Goal: Transaction & Acquisition: Purchase product/service

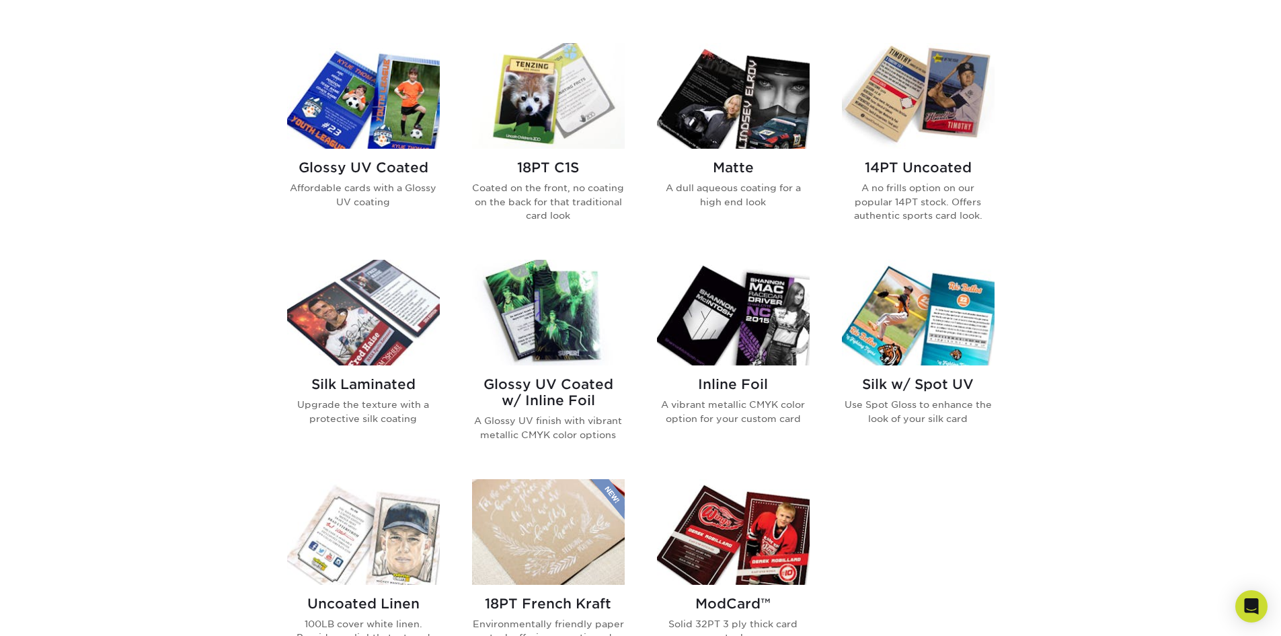
scroll to position [605, 0]
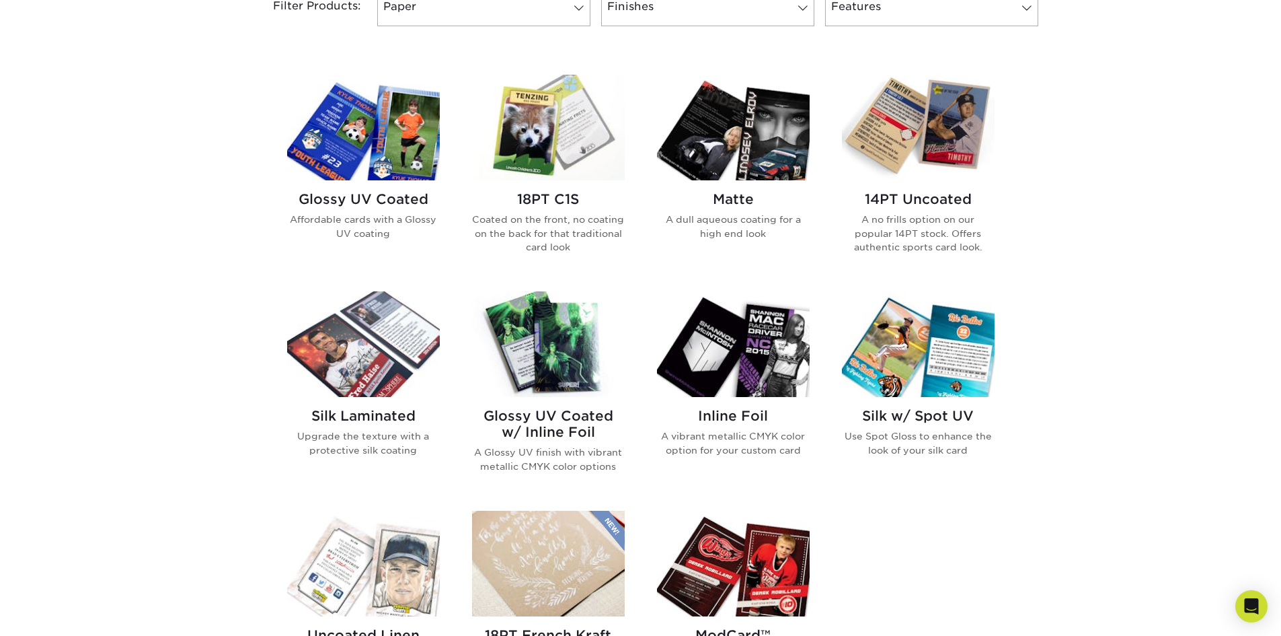
click at [927, 138] on img at bounding box center [918, 128] width 153 height 106
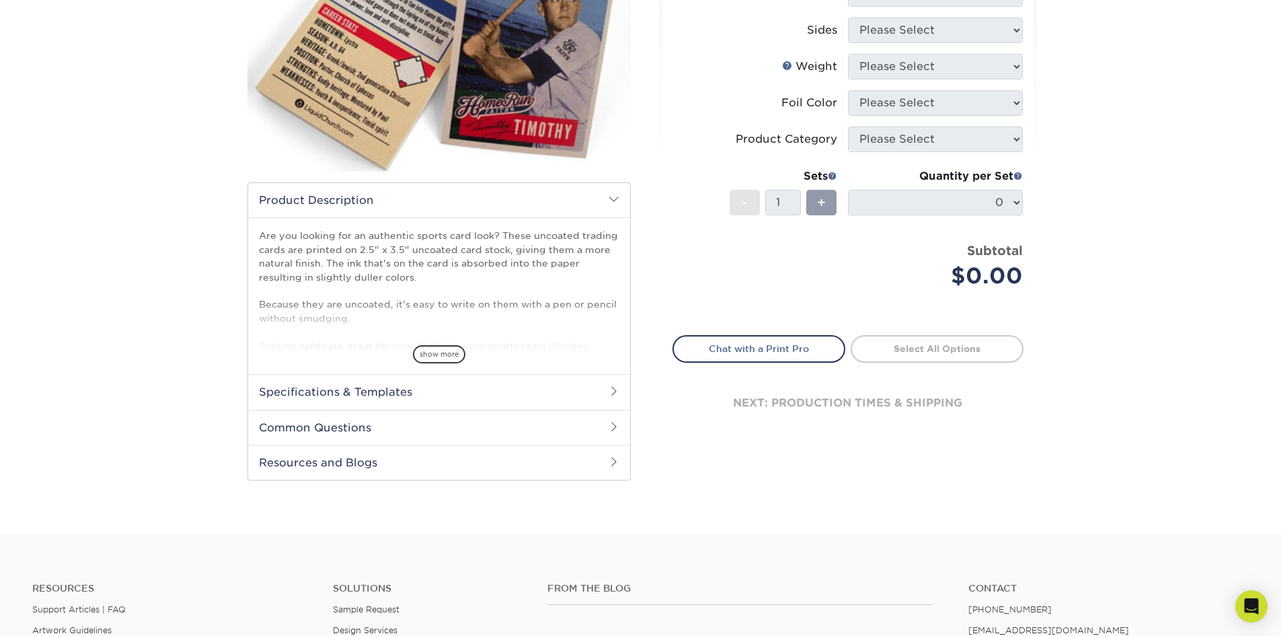
scroll to position [269, 0]
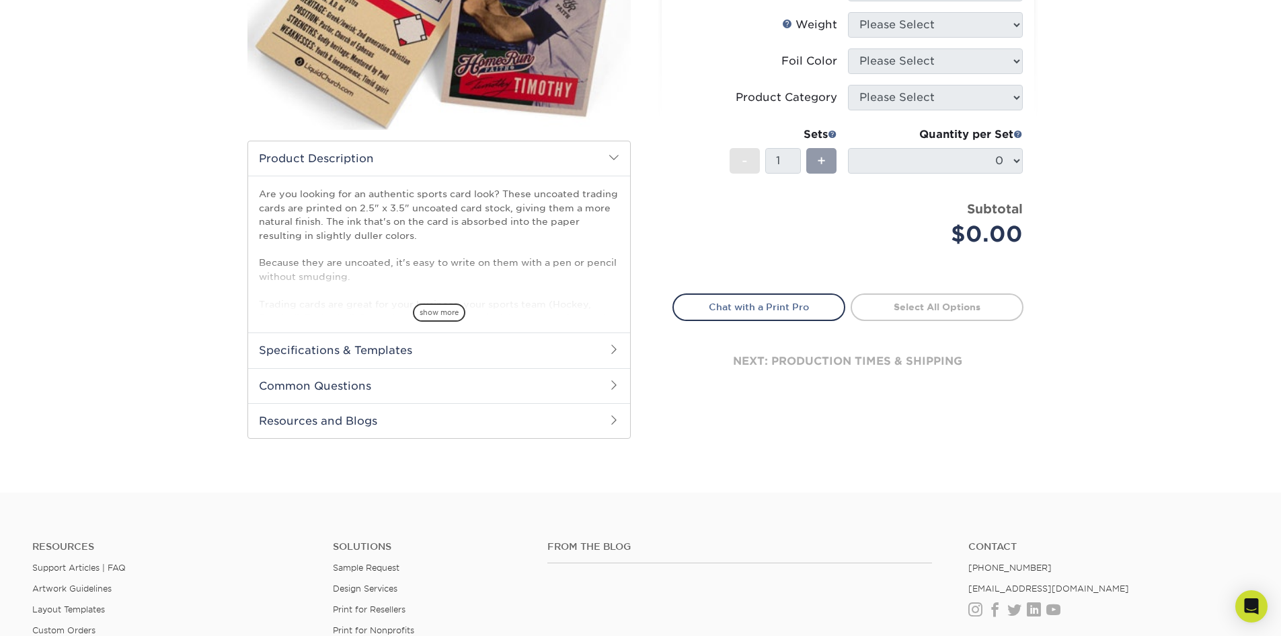
click at [452, 310] on span "show more" at bounding box center [439, 312] width 52 height 18
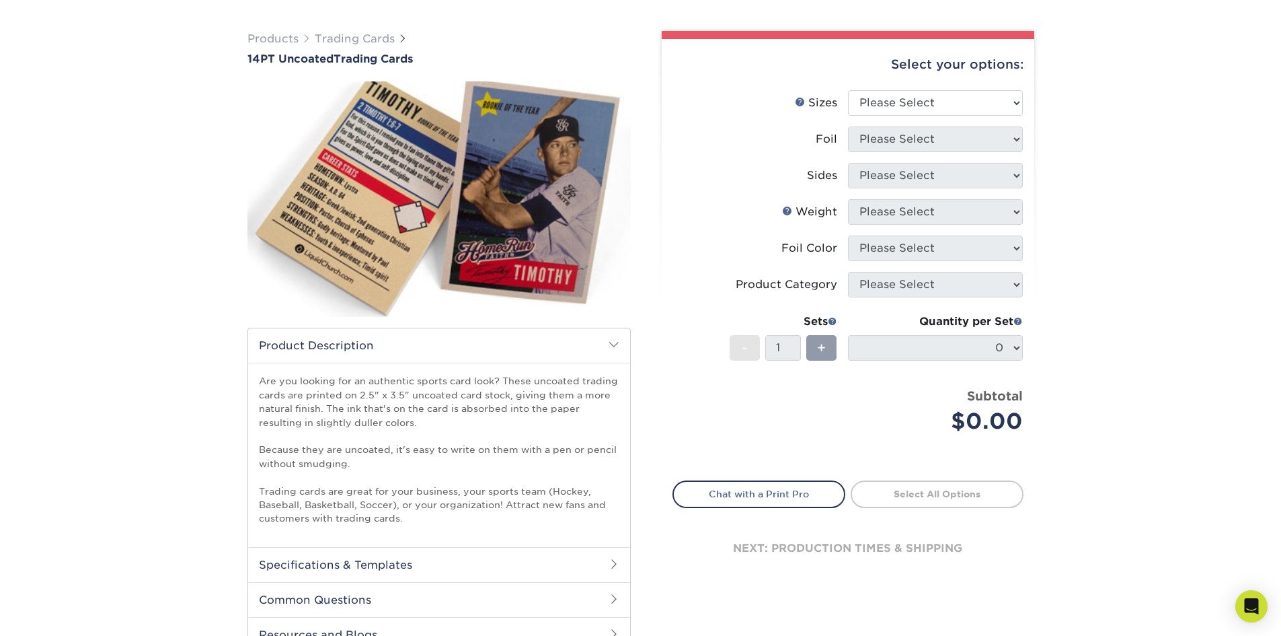
scroll to position [202, 0]
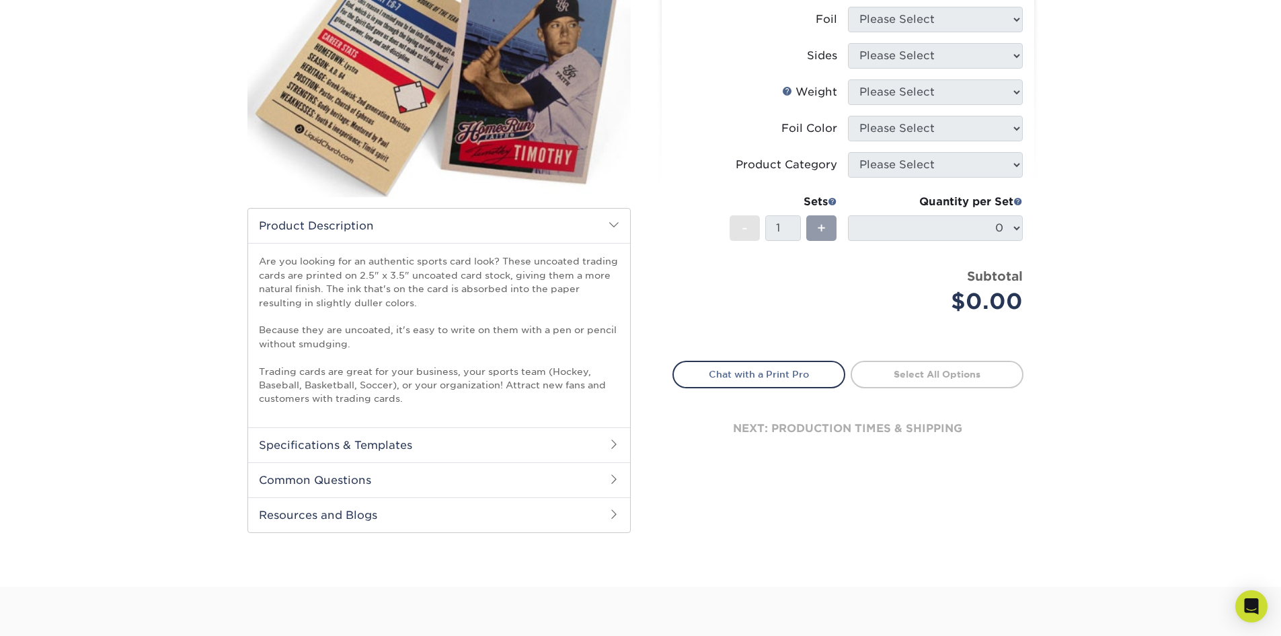
click at [379, 440] on h2 "Specifications & Templates" at bounding box center [439, 444] width 382 height 35
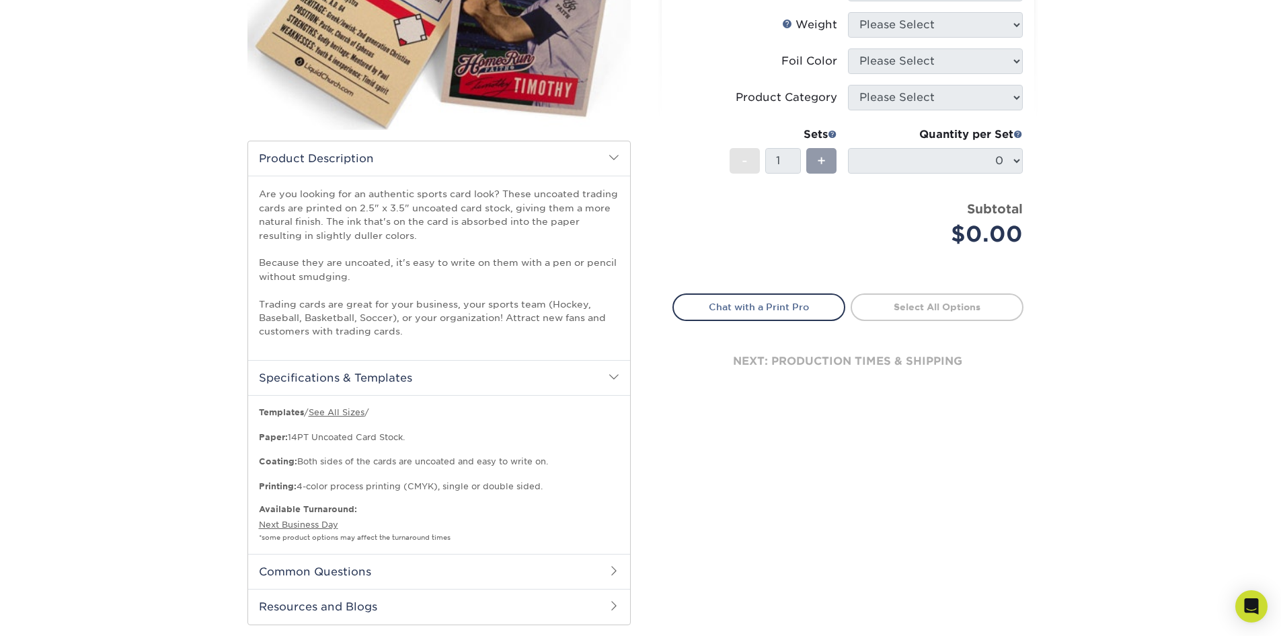
scroll to position [336, 0]
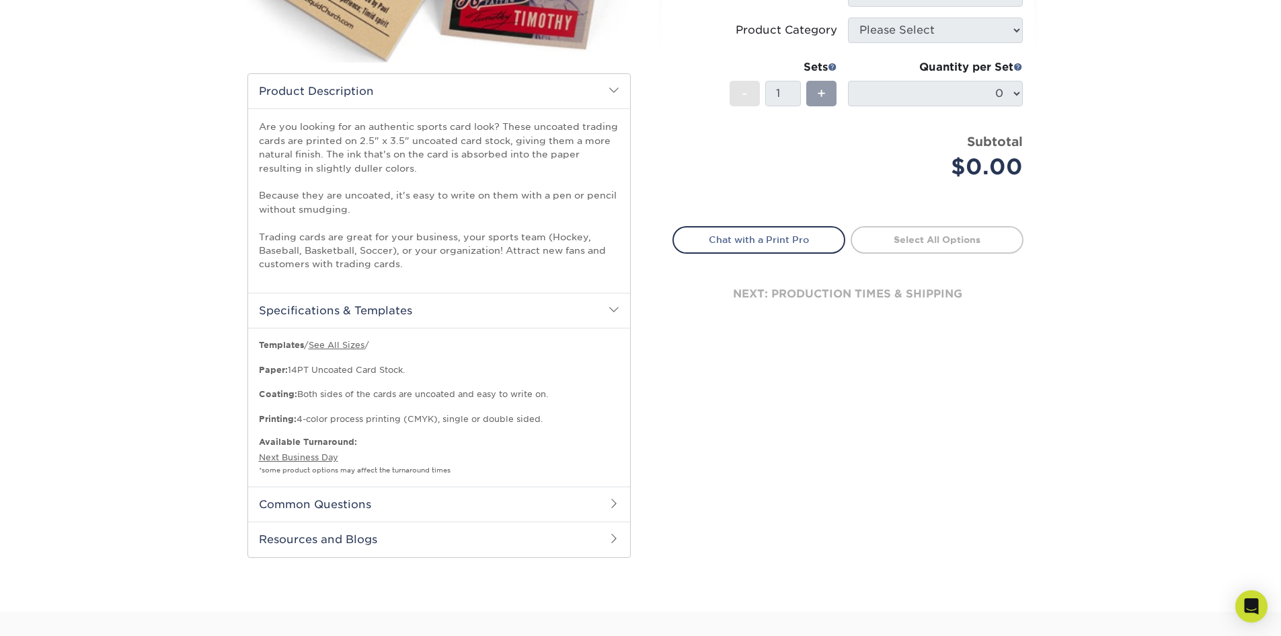
click at [532, 504] on h2 "Common Questions" at bounding box center [439, 503] width 382 height 35
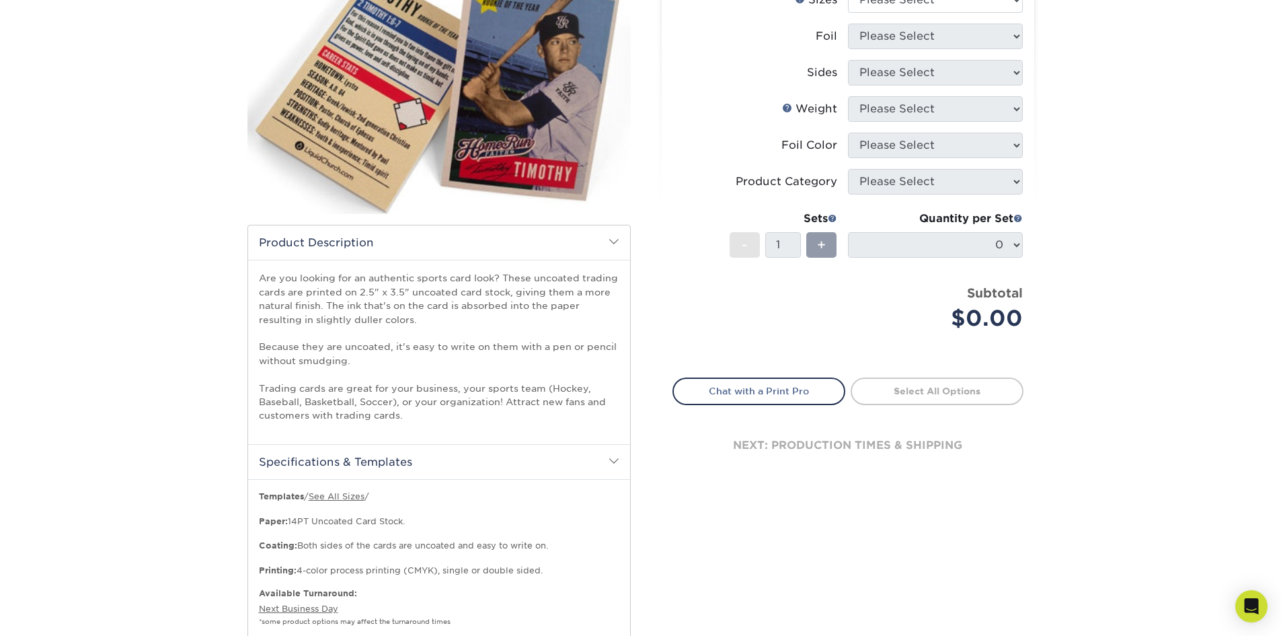
scroll to position [0, 0]
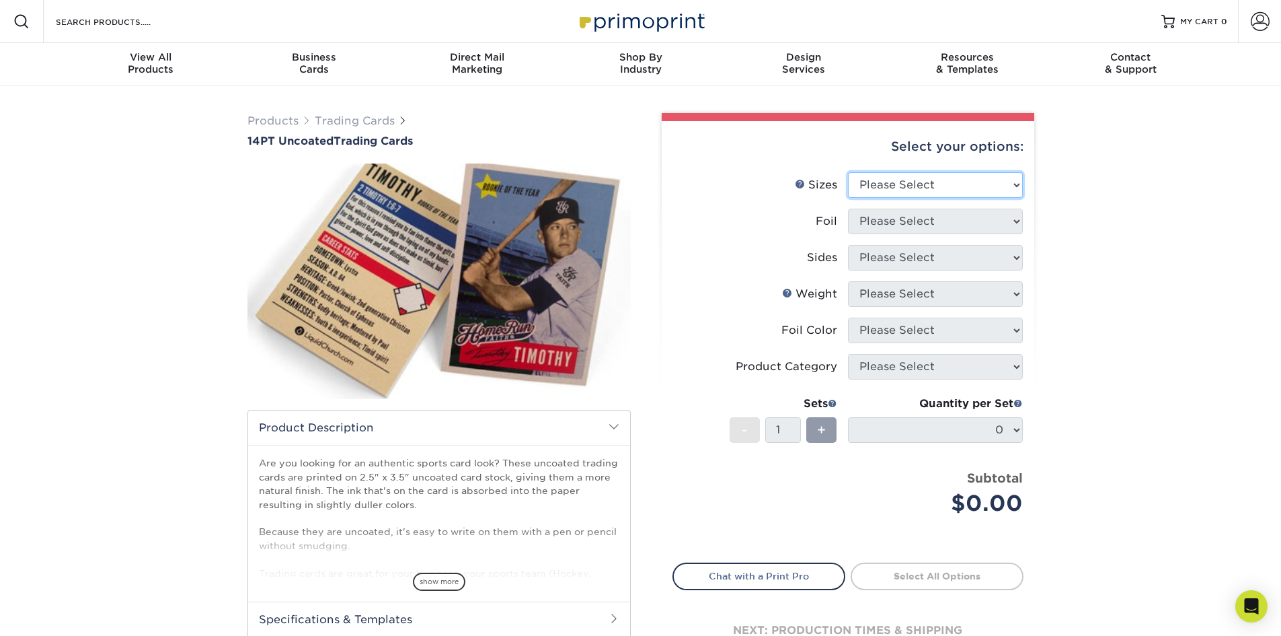
click at [880, 178] on select "Please Select 2.5" x 3.5"" at bounding box center [935, 185] width 175 height 26
select select "2.50x3.50"
click at [848, 172] on select "Please Select 2.5" x 3.5"" at bounding box center [935, 185] width 175 height 26
click at [886, 224] on select "Please Select Yes No" at bounding box center [935, 221] width 175 height 26
click at [848, 208] on select "Please Select Yes No" at bounding box center [935, 221] width 175 height 26
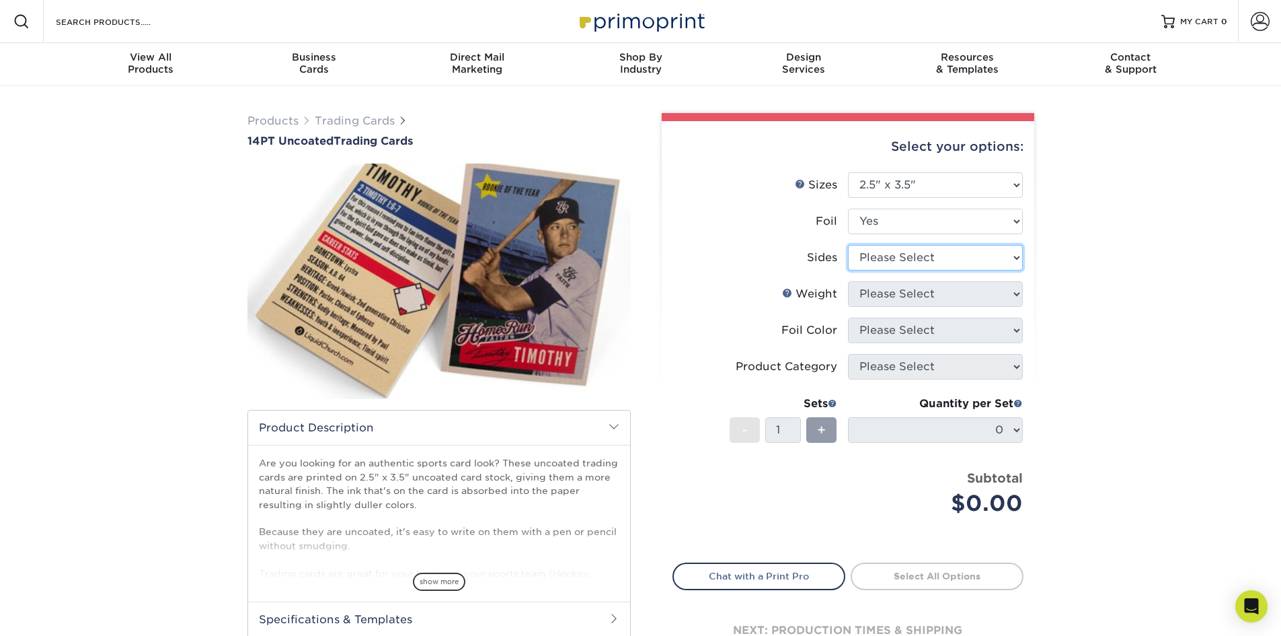
click at [881, 261] on select "Please Select Print Both Sides - Foil Both Sides Print Both Sides - Foil Front …" at bounding box center [935, 258] width 175 height 26
click at [881, 223] on select "Please Select Yes No" at bounding box center [935, 221] width 175 height 26
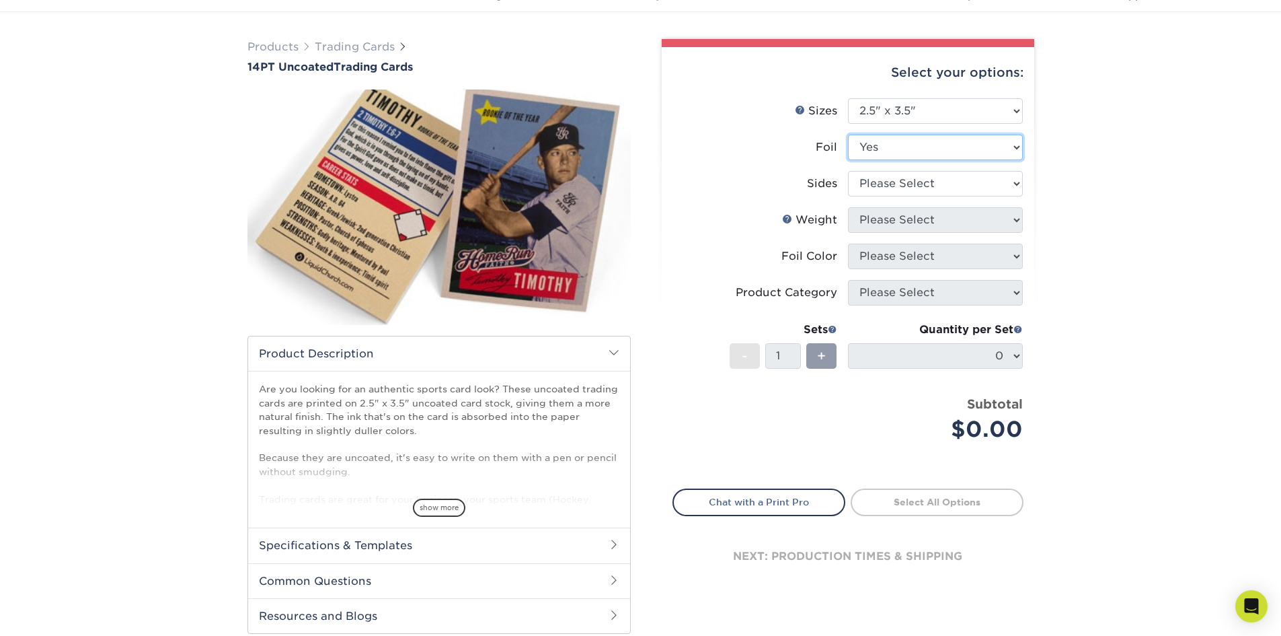
scroll to position [269, 0]
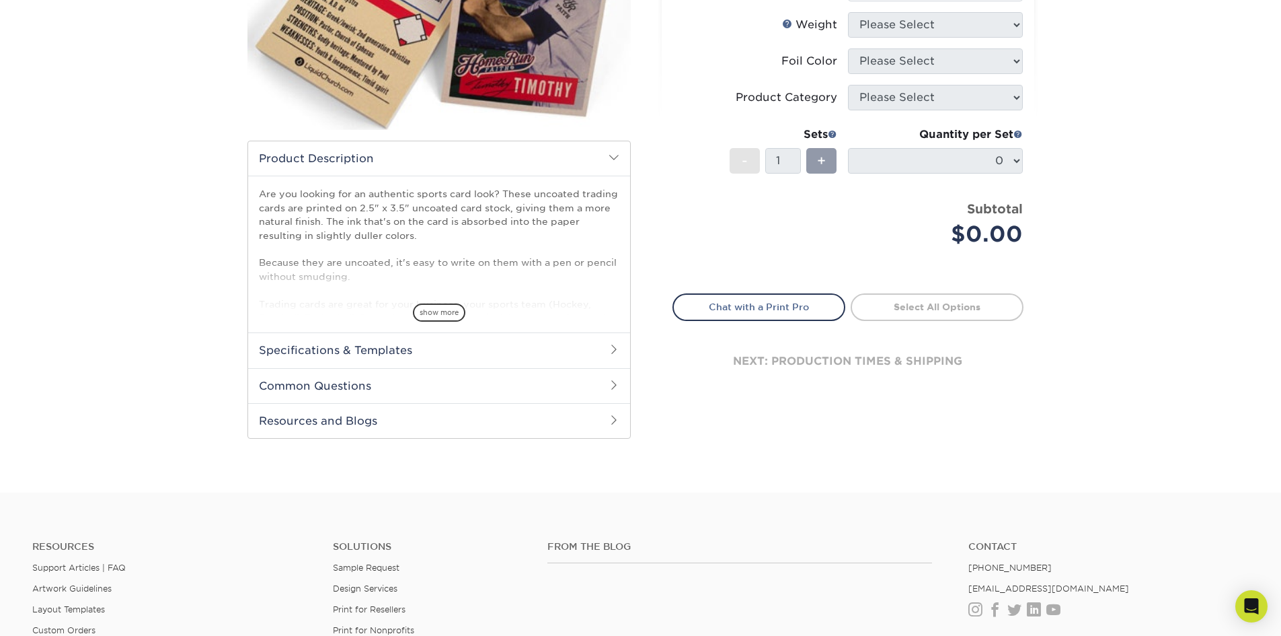
click at [416, 384] on h2 "Common Questions" at bounding box center [439, 385] width 382 height 35
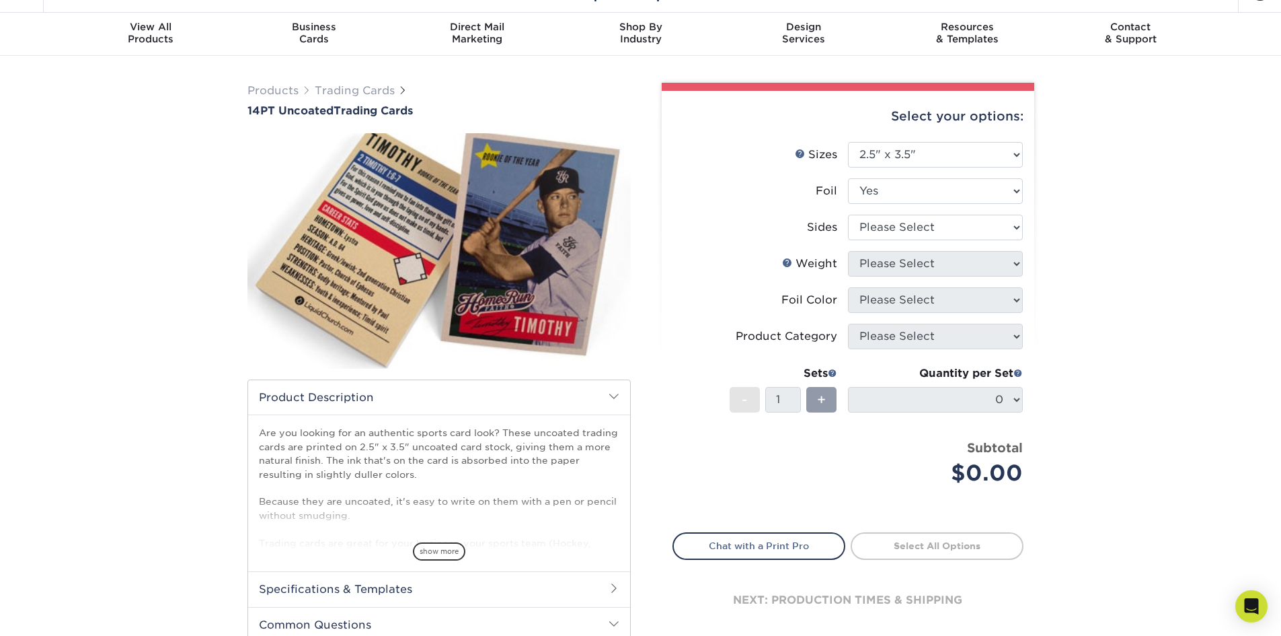
scroll to position [0, 0]
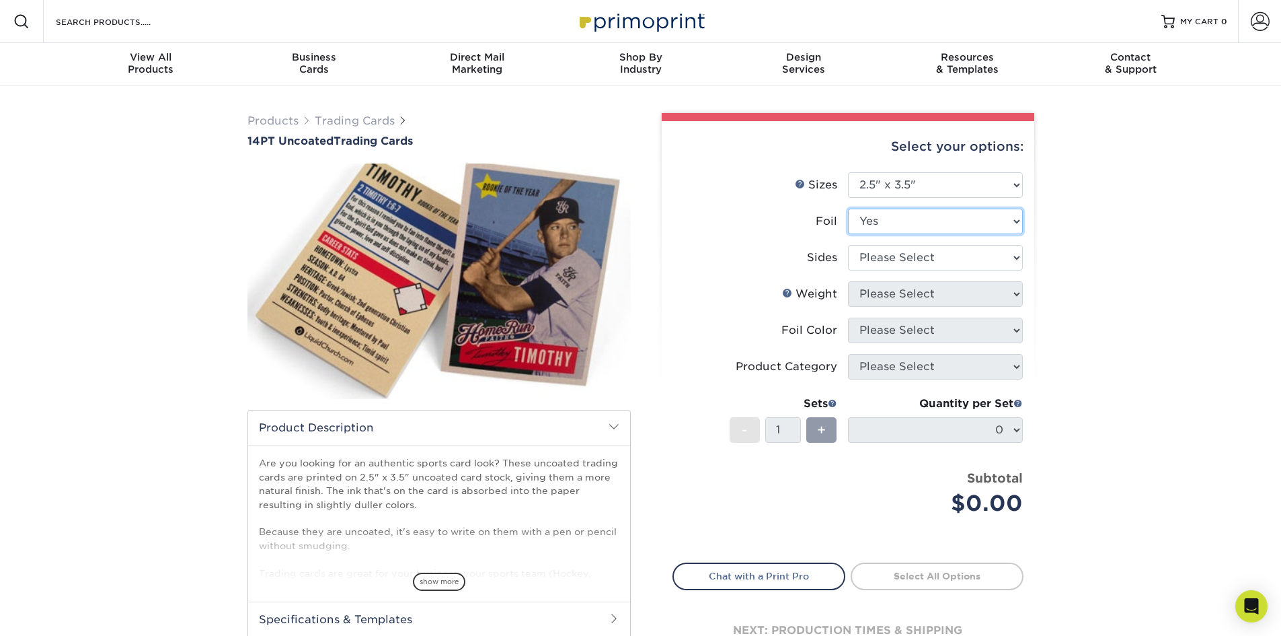
click at [887, 227] on select "Please Select Yes No" at bounding box center [935, 221] width 175 height 26
select select "0"
click at [848, 208] on select "Please Select Yes No" at bounding box center [935, 221] width 175 height 26
click at [893, 263] on select "Please Select Print Both Sides Print Front Only" at bounding box center [935, 258] width 175 height 26
select select "13abbda7-1d64-4f25-8bb2-c179b224825d"
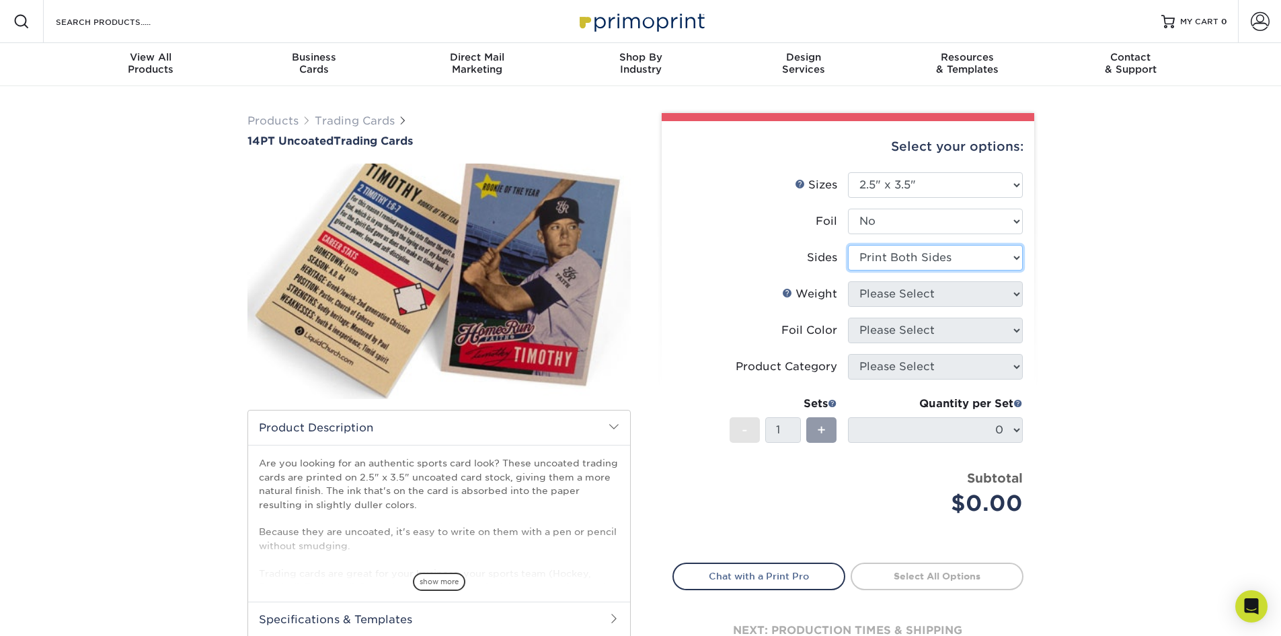
click at [848, 245] on select "Please Select Print Both Sides Print Front Only" at bounding box center [935, 258] width 175 height 26
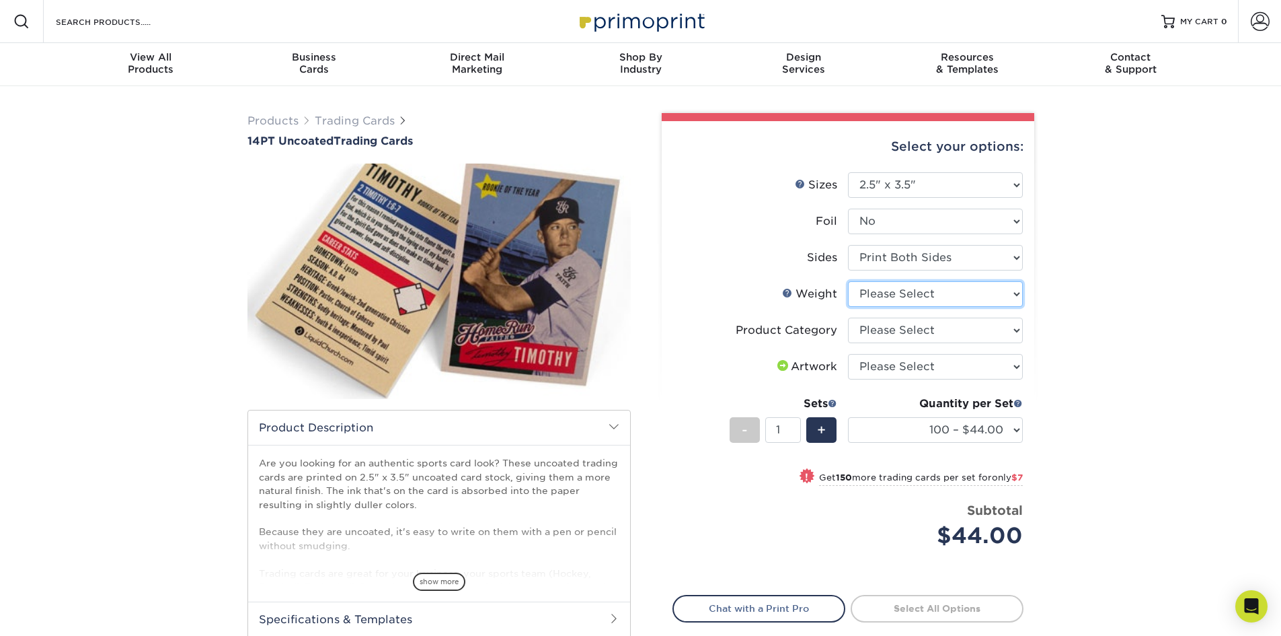
click at [887, 287] on select "Please Select 14PT Uncoated" at bounding box center [935, 294] width 175 height 26
select select "14PT Uncoated"
click at [848, 281] on select "Please Select 14PT Uncoated" at bounding box center [935, 294] width 175 height 26
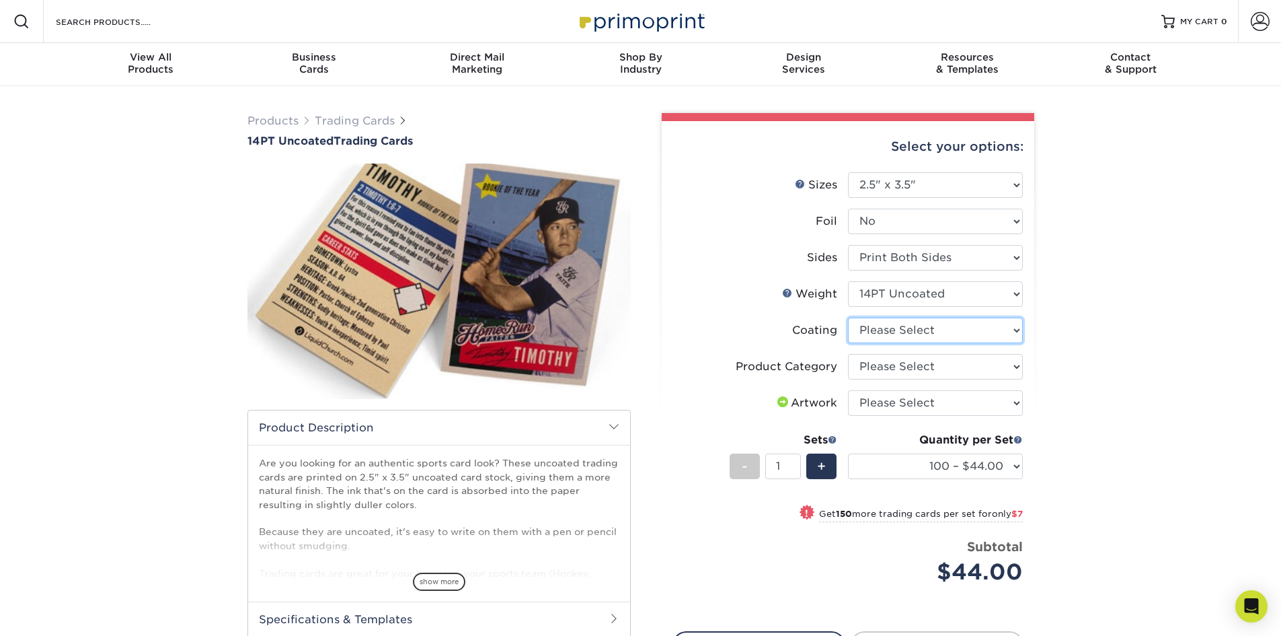
click at [935, 331] on select at bounding box center [935, 330] width 175 height 26
select select "3e7618de-abca-4bda-9f97-8b9129e913d8"
click at [848, 317] on select at bounding box center [935, 330] width 175 height 26
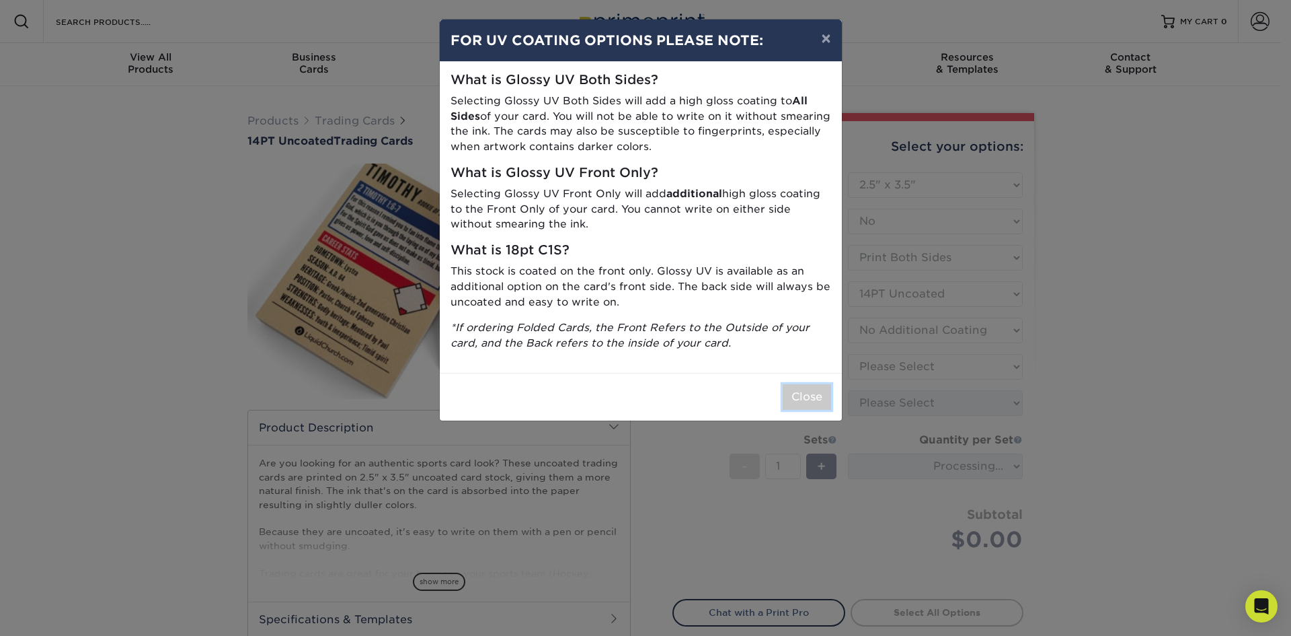
click at [810, 401] on button "Close" at bounding box center [807, 397] width 48 height 26
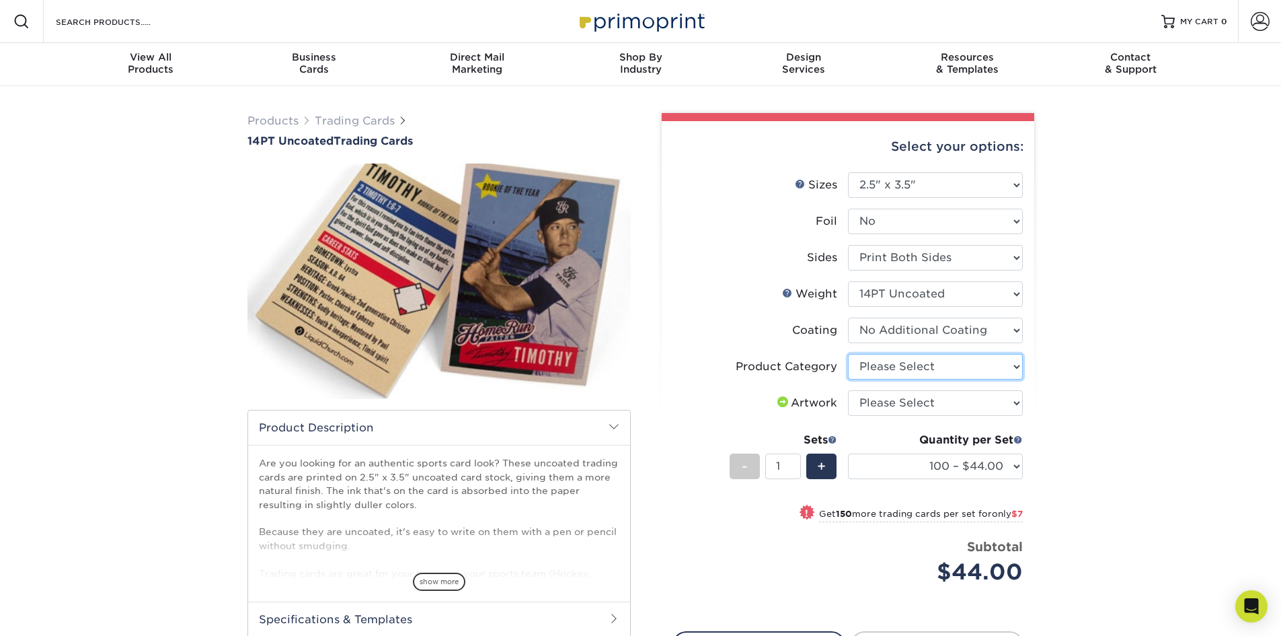
click at [962, 369] on select "Please Select Trading Cards" at bounding box center [935, 367] width 175 height 26
select select "c2f9bce9-36c2-409d-b101-c29d9d031e18"
click at [848, 354] on select "Please Select Trading Cards" at bounding box center [935, 367] width 175 height 26
click at [945, 399] on select "Please Select I will upload files I need a design - $100" at bounding box center [935, 403] width 175 height 26
select select "upload"
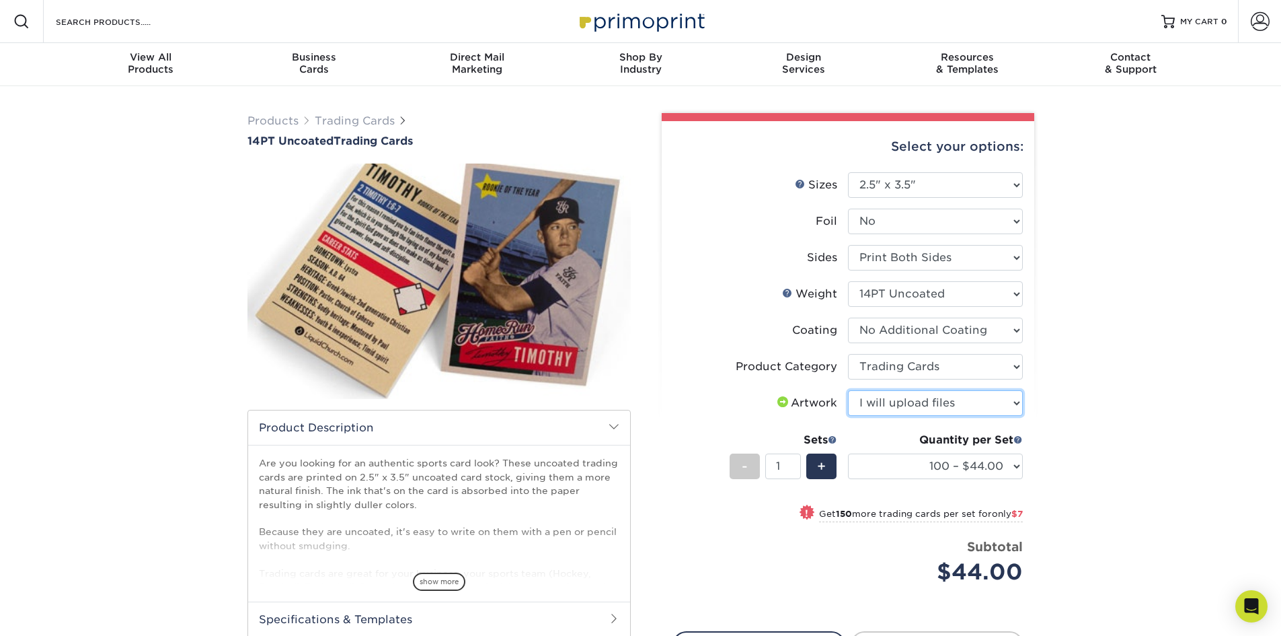
click at [848, 390] on select "Please Select I will upload files I need a design - $100" at bounding box center [935, 403] width 175 height 26
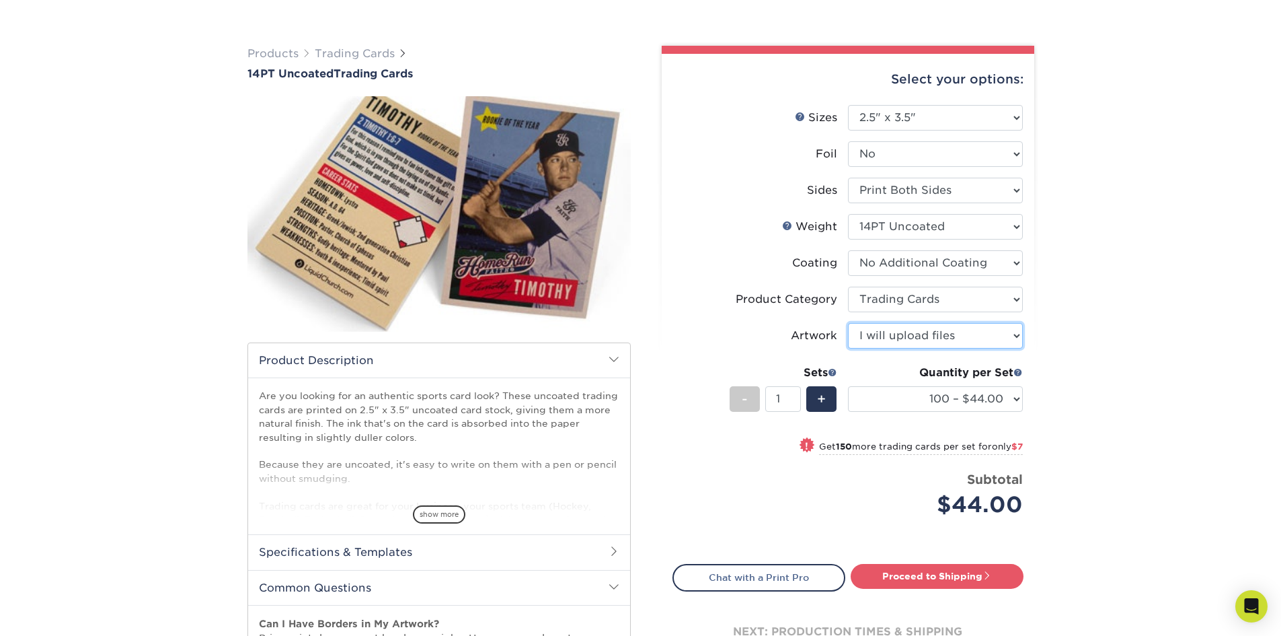
scroll to position [135, 0]
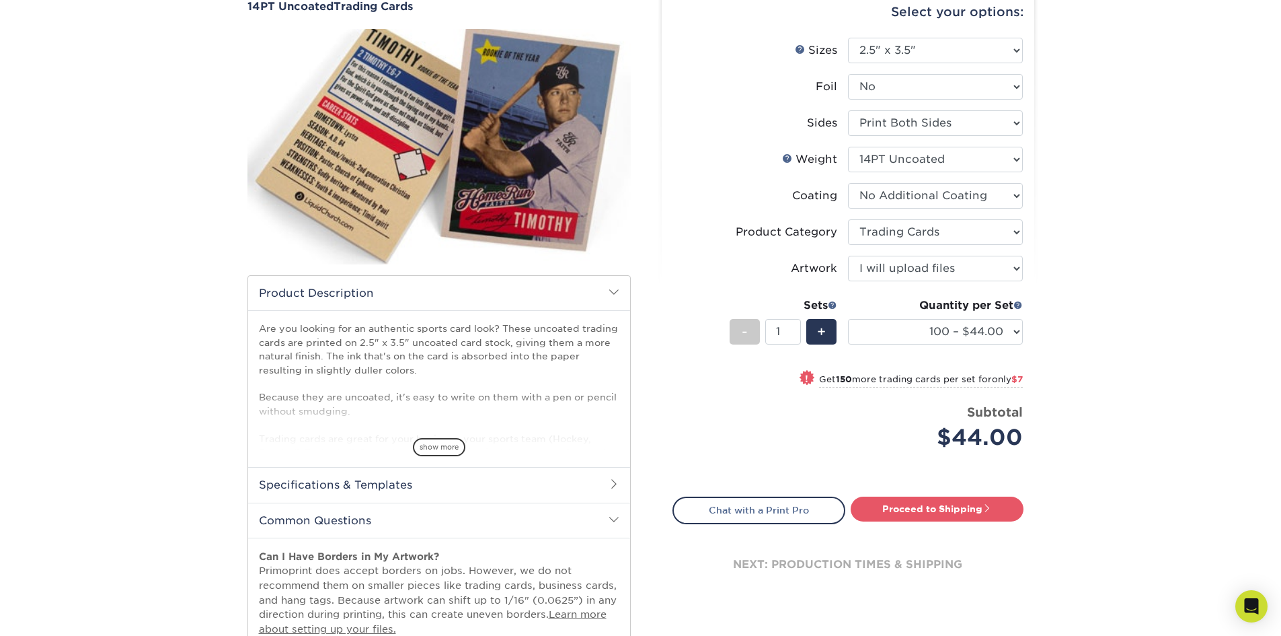
click at [1016, 305] on span at bounding box center [1018, 304] width 9 height 9
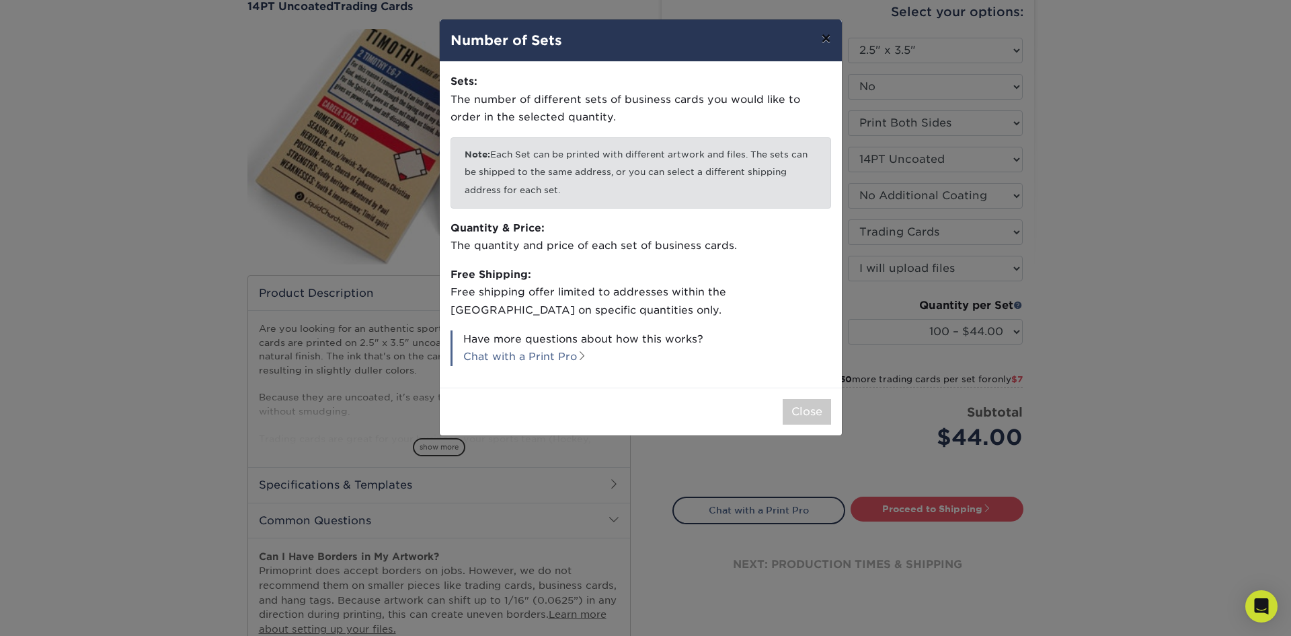
click at [833, 34] on button "×" at bounding box center [825, 39] width 31 height 38
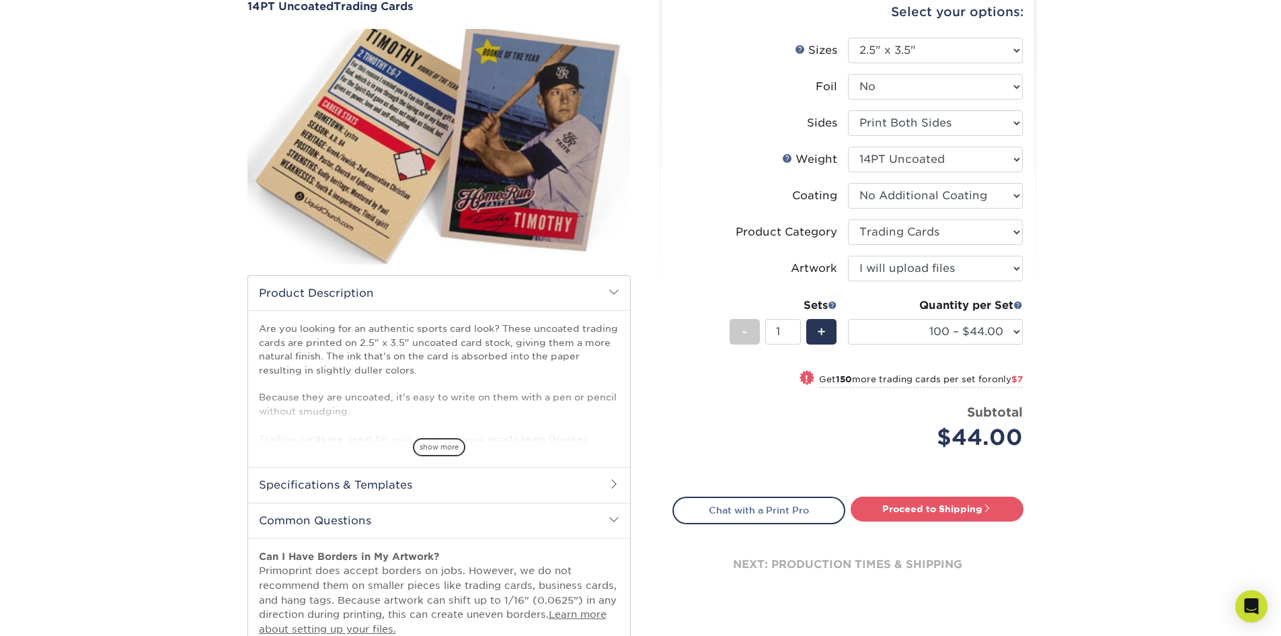
click at [831, 304] on span at bounding box center [832, 304] width 9 height 9
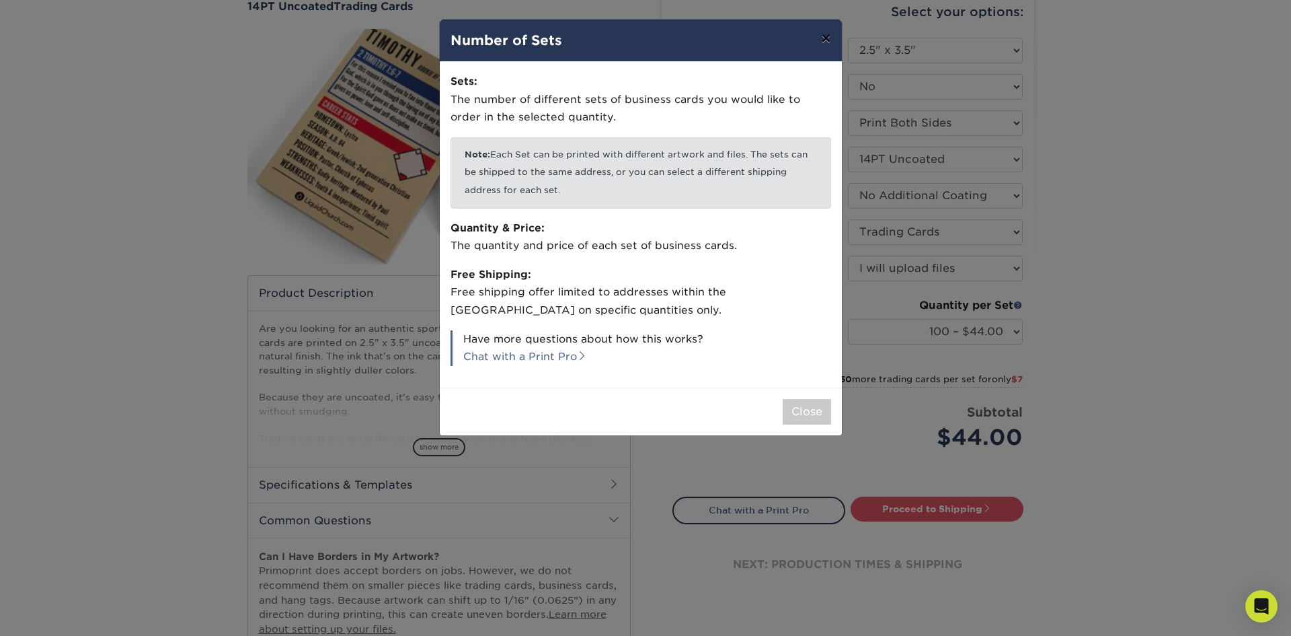
click at [818, 36] on button "×" at bounding box center [825, 39] width 31 height 38
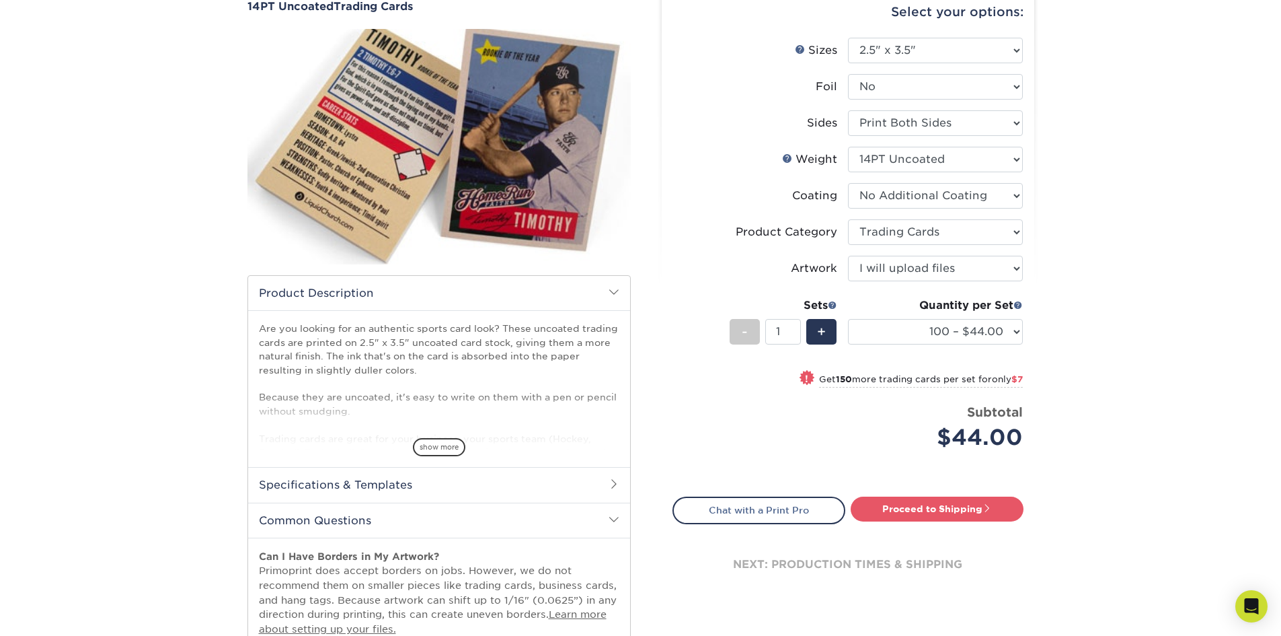
click at [823, 331] on span "+" at bounding box center [821, 331] width 9 height 20
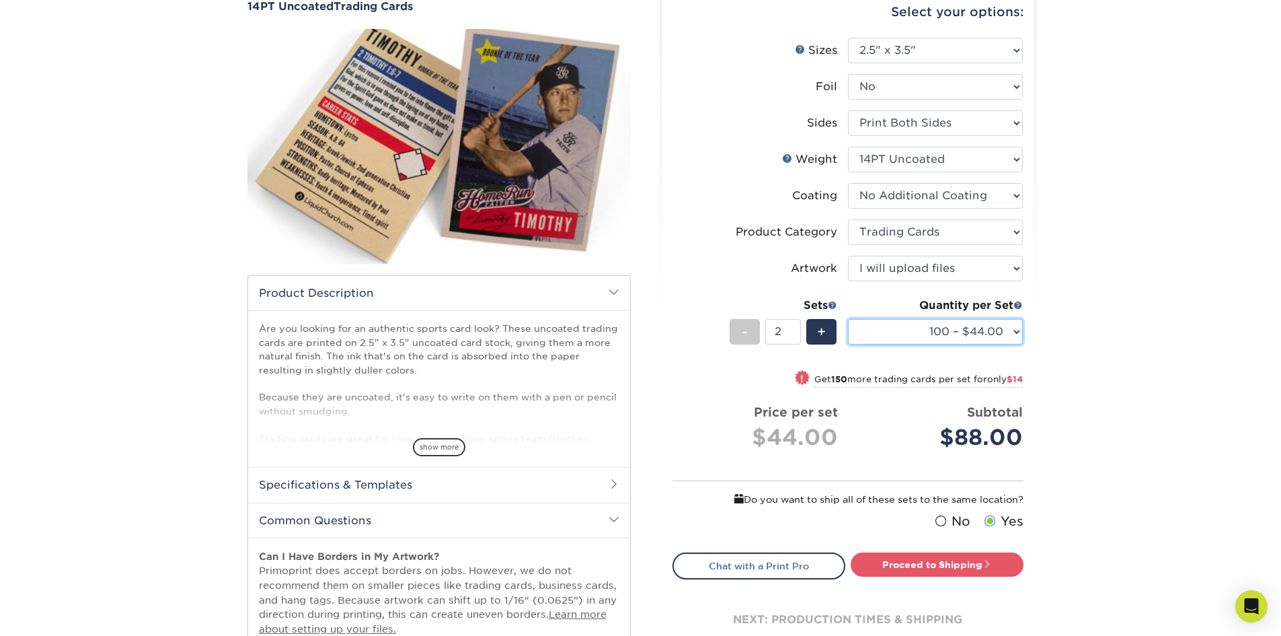
click at [937, 330] on select "100 – $44.00 250 – $51.00 500 – $54.00 1000 – $78.00 2500 – $148.00 5000 – $198…" at bounding box center [935, 332] width 175 height 26
click at [1118, 321] on div "Products Trading Cards 14PT Uncoated Trading Cards show more Templates" at bounding box center [640, 415] width 1281 height 926
click at [823, 334] on span "+" at bounding box center [821, 331] width 9 height 20
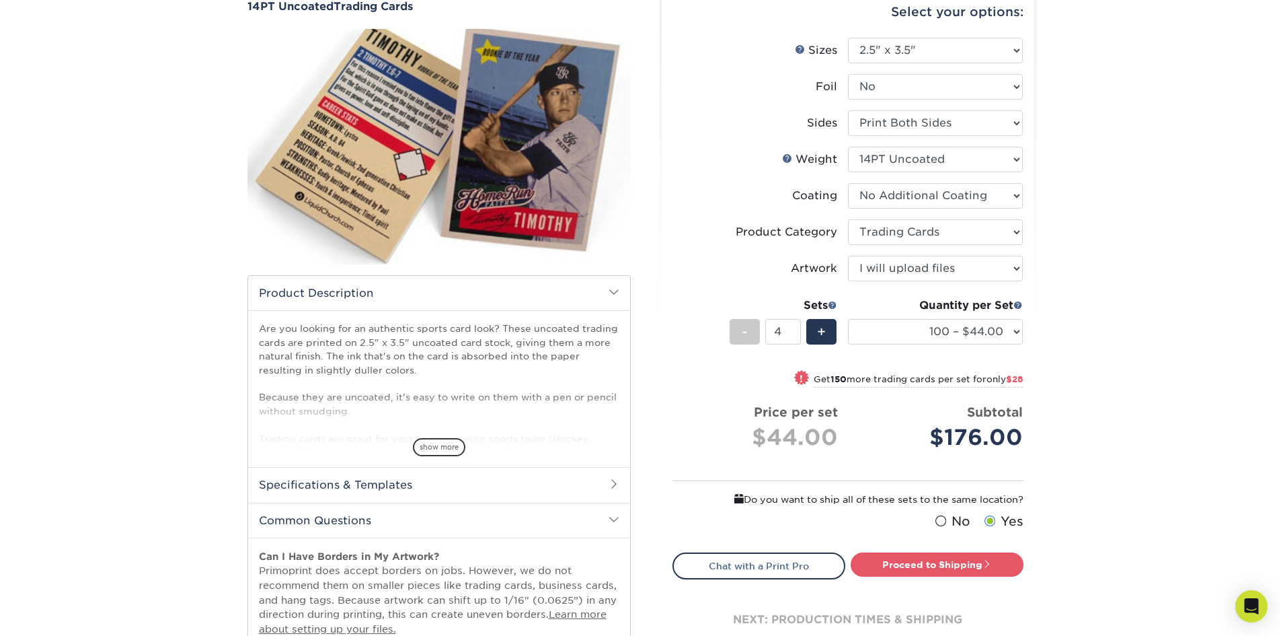
type input "5"
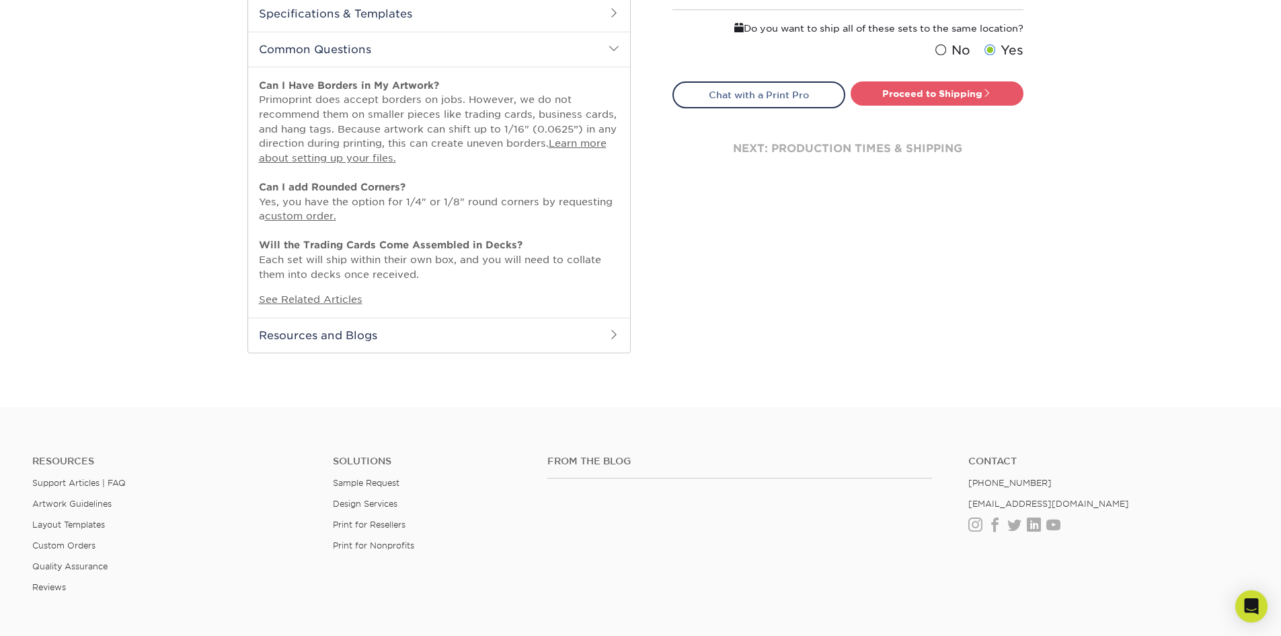
scroll to position [404, 0]
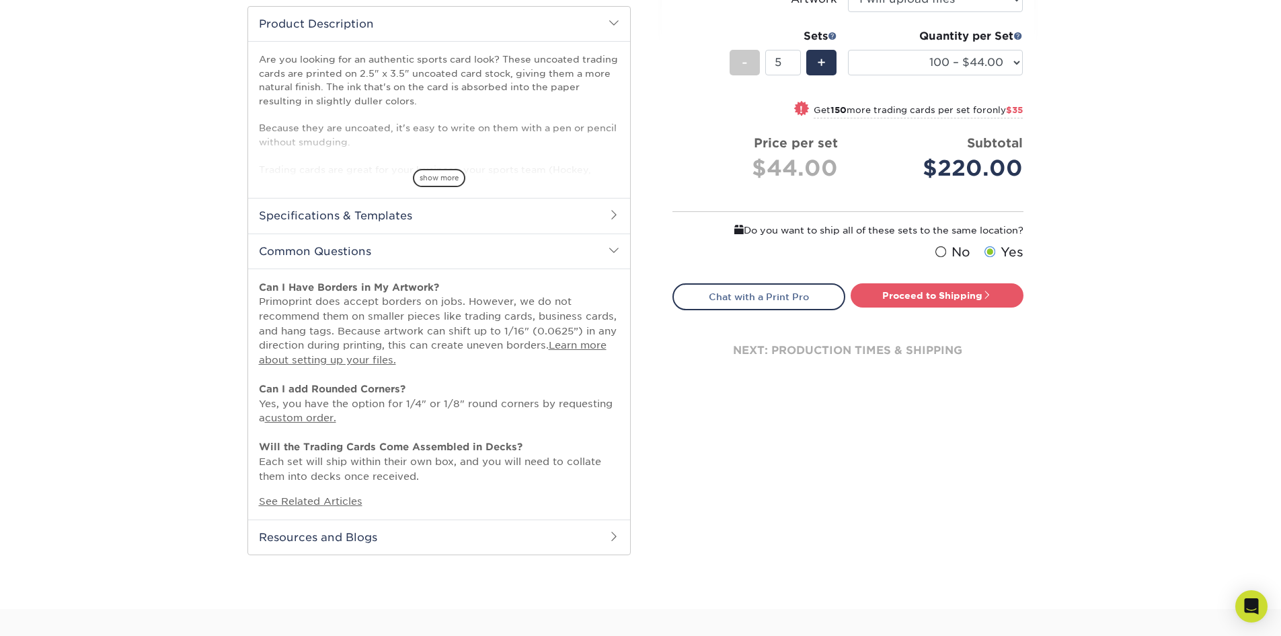
click at [910, 293] on link "Proceed to Shipping" at bounding box center [937, 295] width 173 height 24
type input "Set 1"
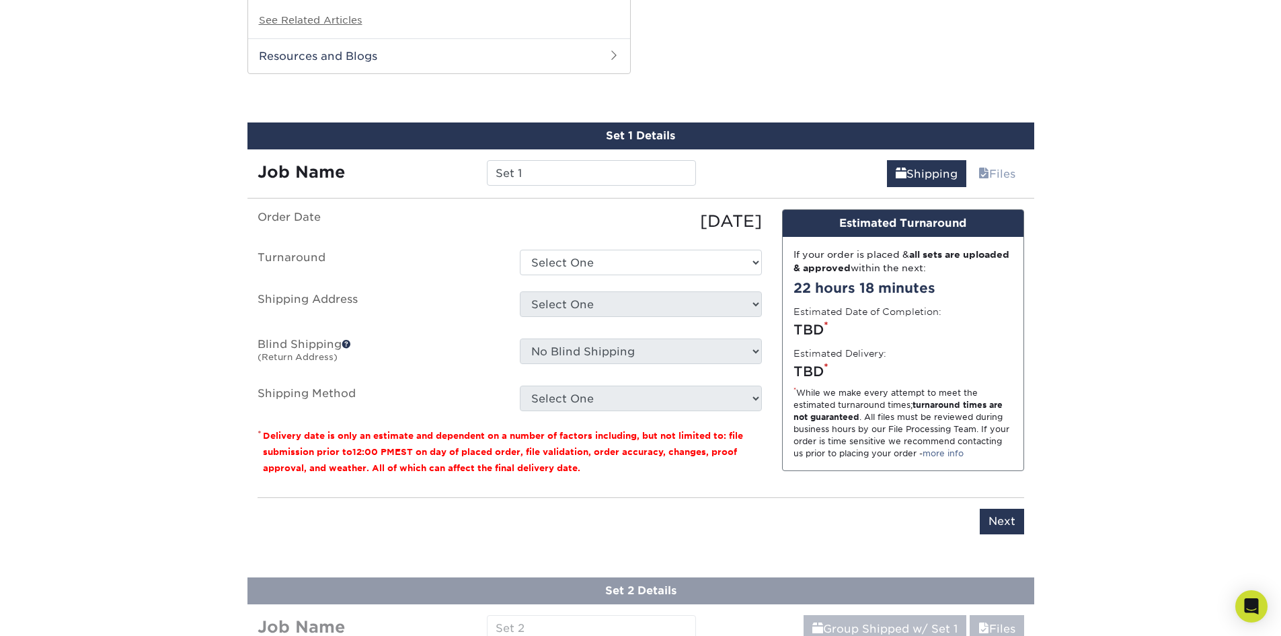
scroll to position [892, 0]
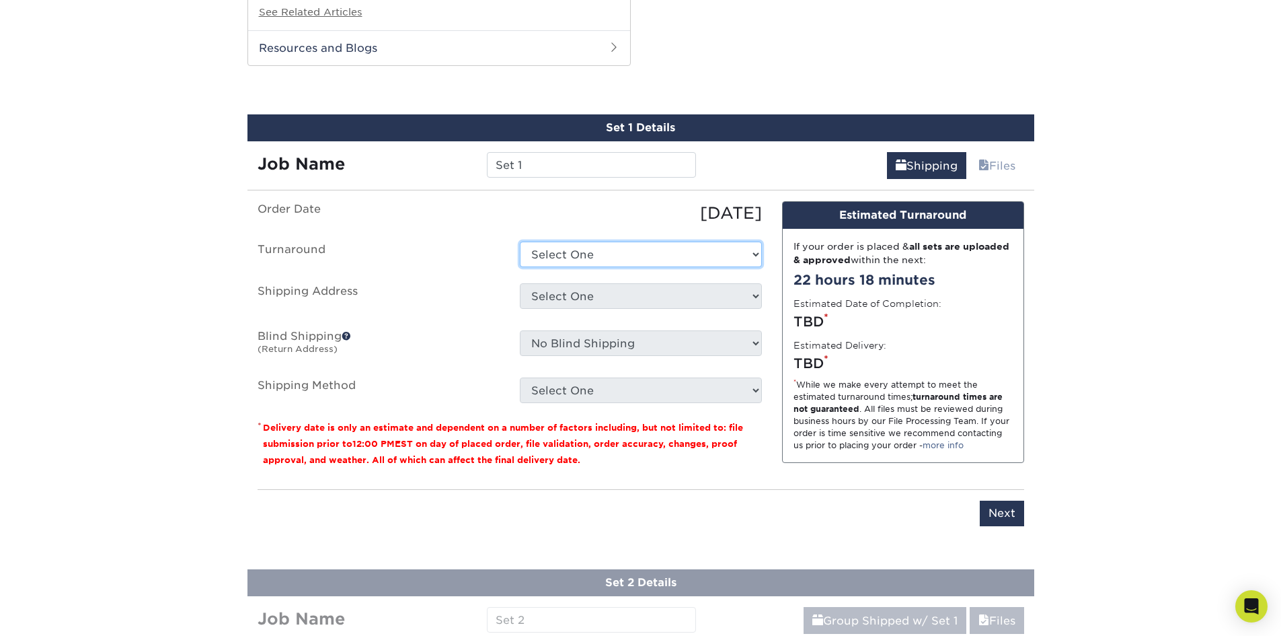
click at [639, 254] on select "Select One 2-4 Business Days 2 Day Next Business Day" at bounding box center [641, 254] width 242 height 26
select select "0cf973fe-bf75-479b-b69a-df131477f2d6"
click at [520, 241] on select "Select One 2-4 Business Days 2 Day Next Business Day" at bounding box center [641, 254] width 242 height 26
click at [576, 289] on select "Select One + Add New Address - Login" at bounding box center [641, 296] width 242 height 26
click at [520, 283] on select "Select One + Add New Address - Login" at bounding box center [641, 296] width 242 height 26
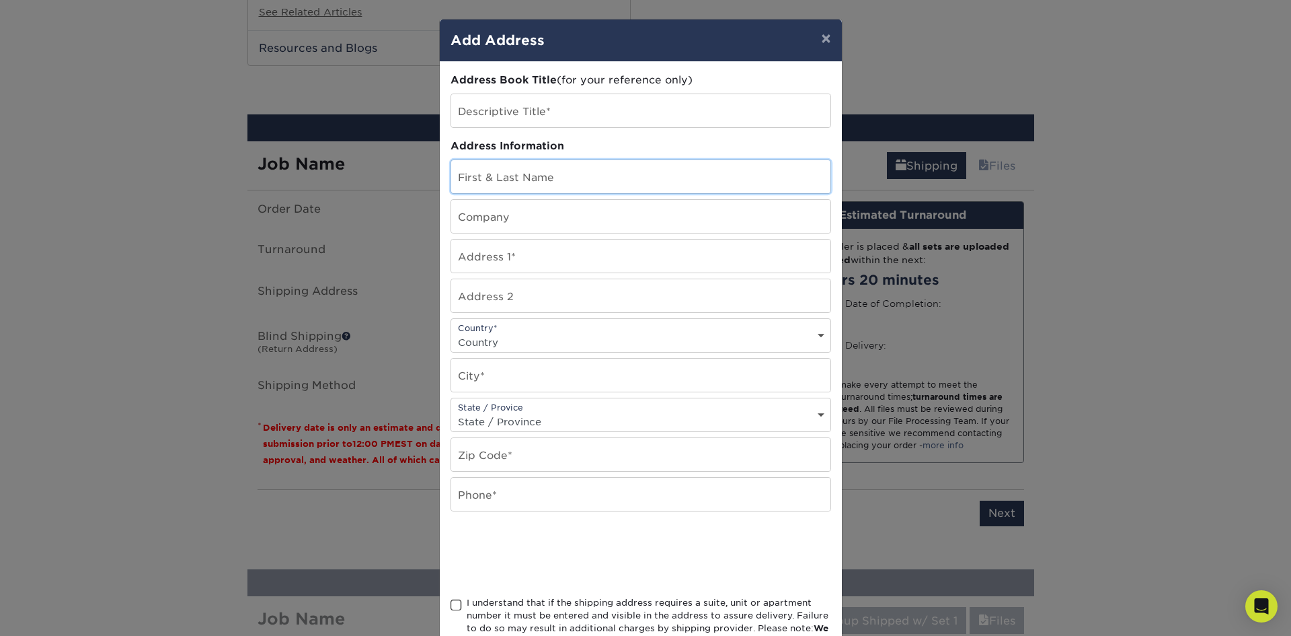
click at [506, 186] on input "text" at bounding box center [640, 176] width 379 height 33
click at [818, 38] on button "×" at bounding box center [825, 39] width 31 height 38
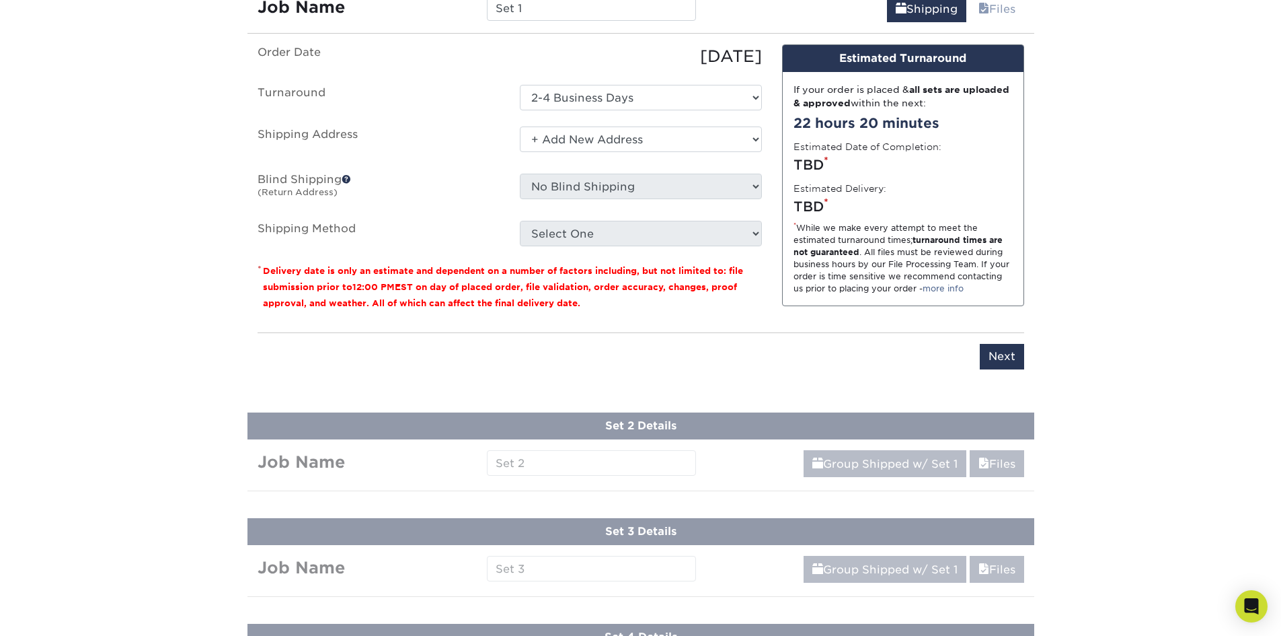
scroll to position [1027, 0]
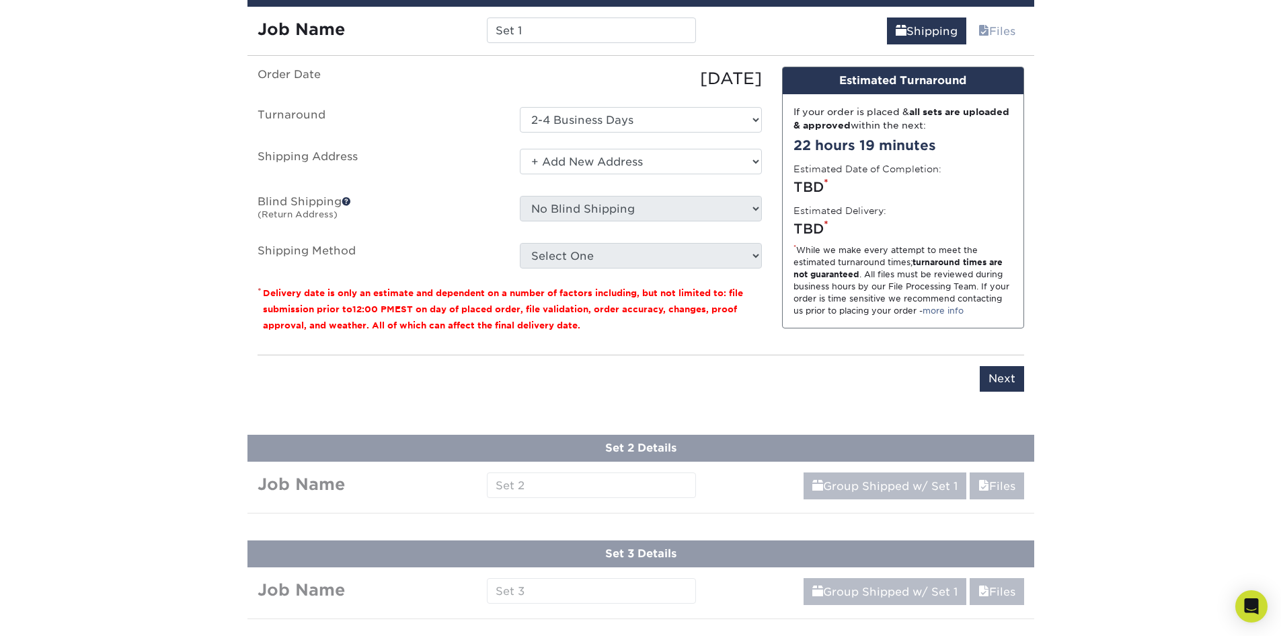
click at [343, 203] on span at bounding box center [346, 200] width 9 height 9
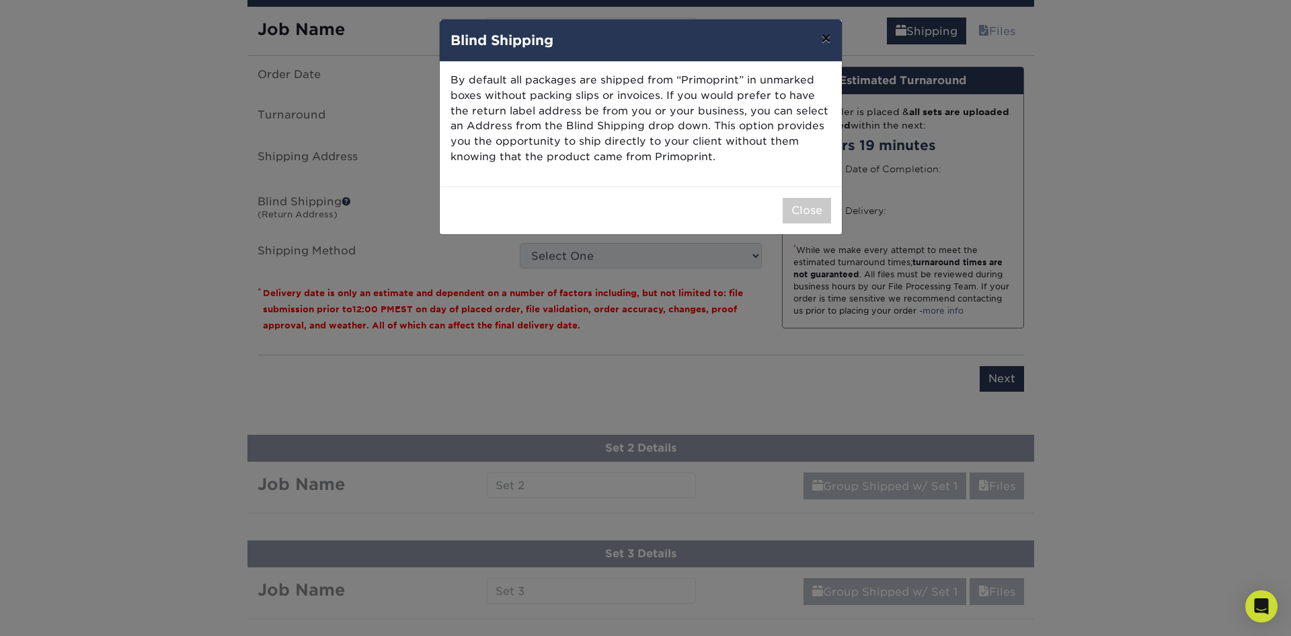
click at [816, 36] on button "×" at bounding box center [825, 39] width 31 height 38
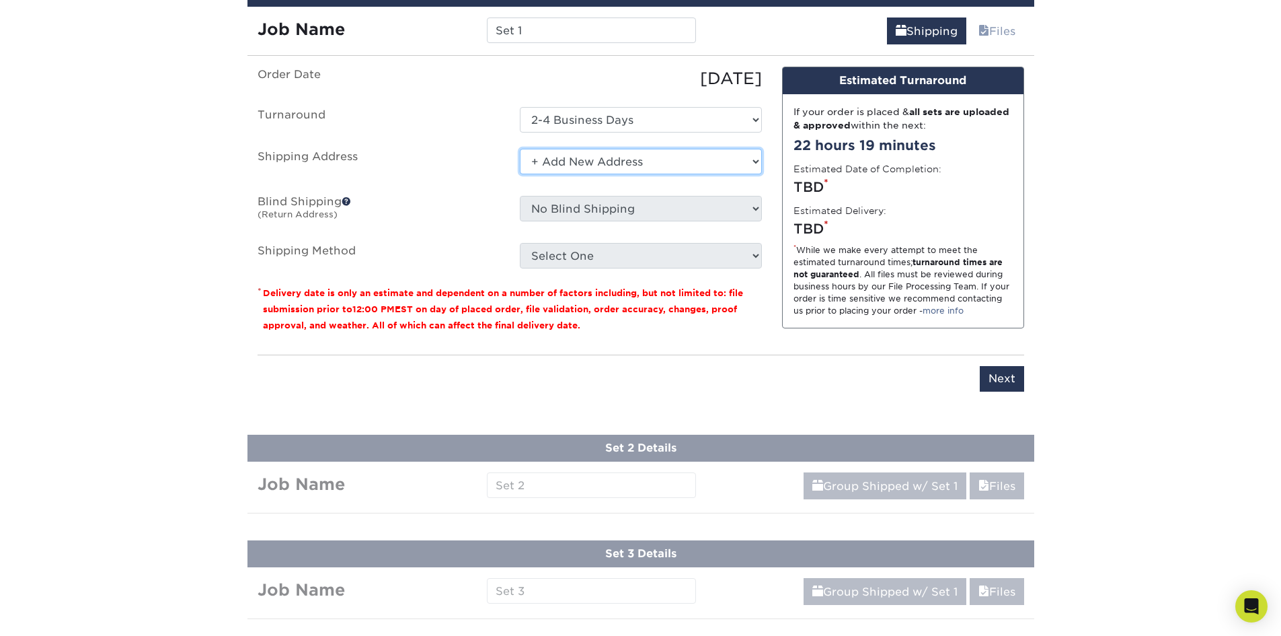
click at [592, 160] on select "Select One + Add New Address - Login" at bounding box center [641, 162] width 242 height 26
click at [520, 149] on select "Select One + Add New Address - Login" at bounding box center [641, 162] width 242 height 26
click at [593, 165] on select "Select One + Add New Address - Login" at bounding box center [641, 162] width 242 height 26
click at [520, 149] on select "Select One + Add New Address - Login" at bounding box center [641, 162] width 242 height 26
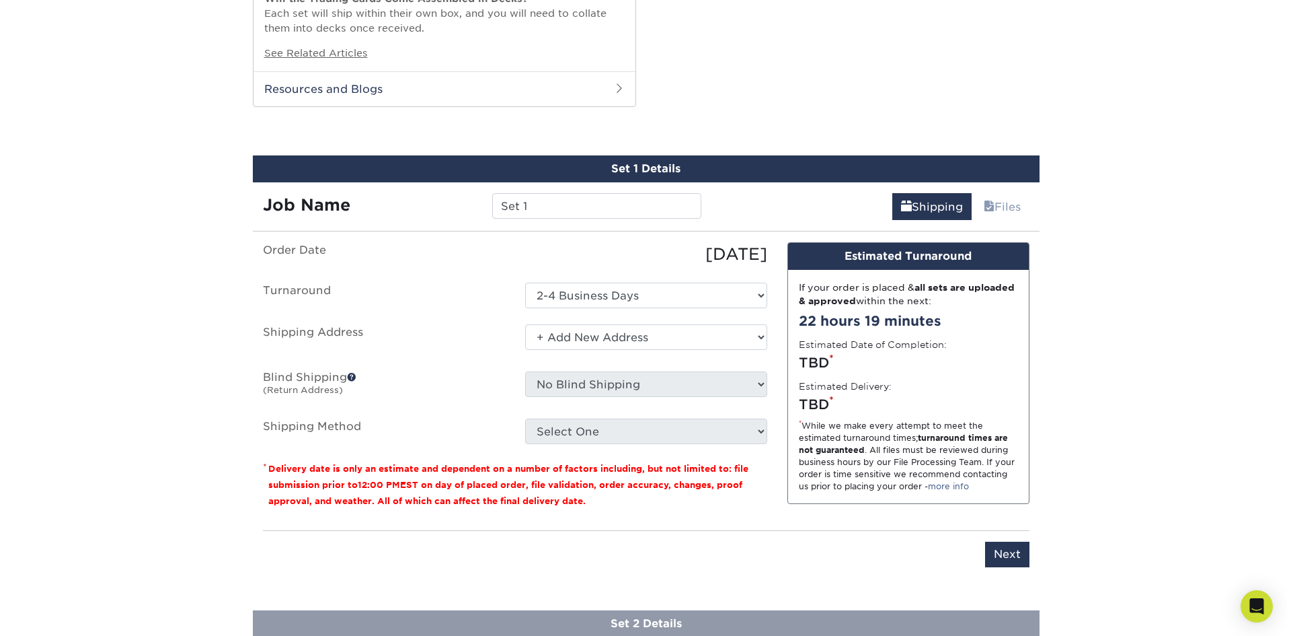
scroll to position [874, 0]
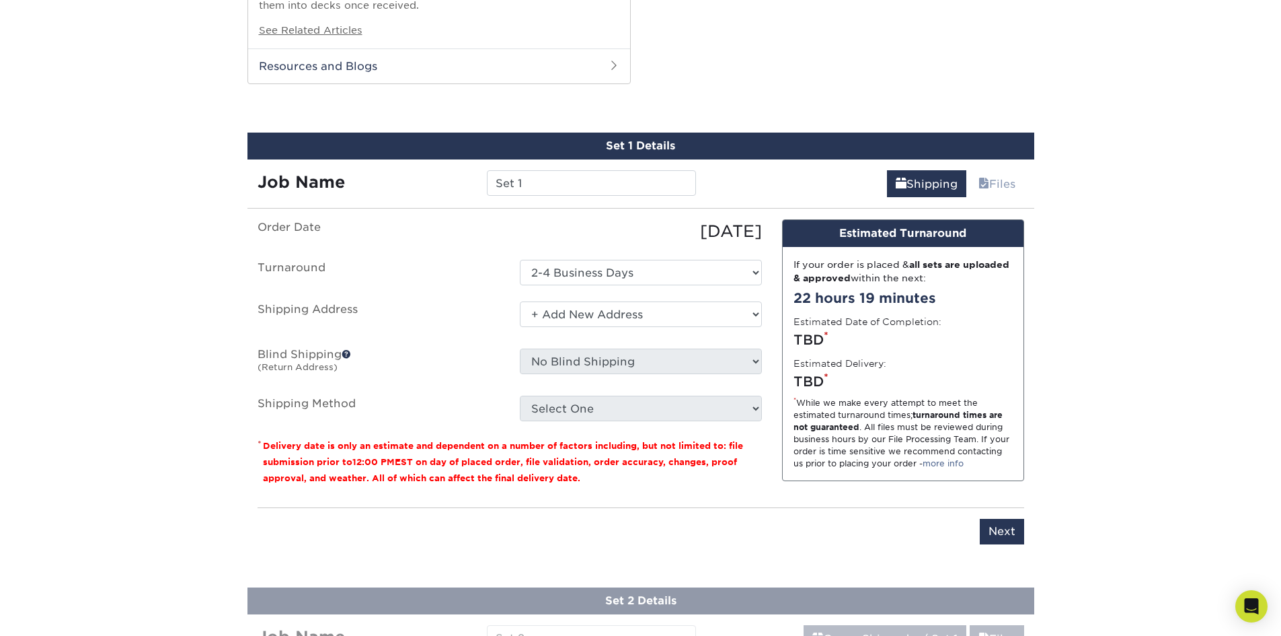
click at [687, 380] on ul "Order Date 09/23/2025 Turnaround Select One 2-4 Business Days 2 Day Next Busine…" at bounding box center [510, 320] width 504 height 202
click at [674, 309] on select "Select One + Add New Address - Login" at bounding box center [641, 314] width 242 height 26
click at [520, 301] on select "Select One + Add New Address - Login" at bounding box center [641, 314] width 242 height 26
click at [639, 316] on select "Select One + Add New Address - Login" at bounding box center [641, 314] width 242 height 26
select select "newaddress"
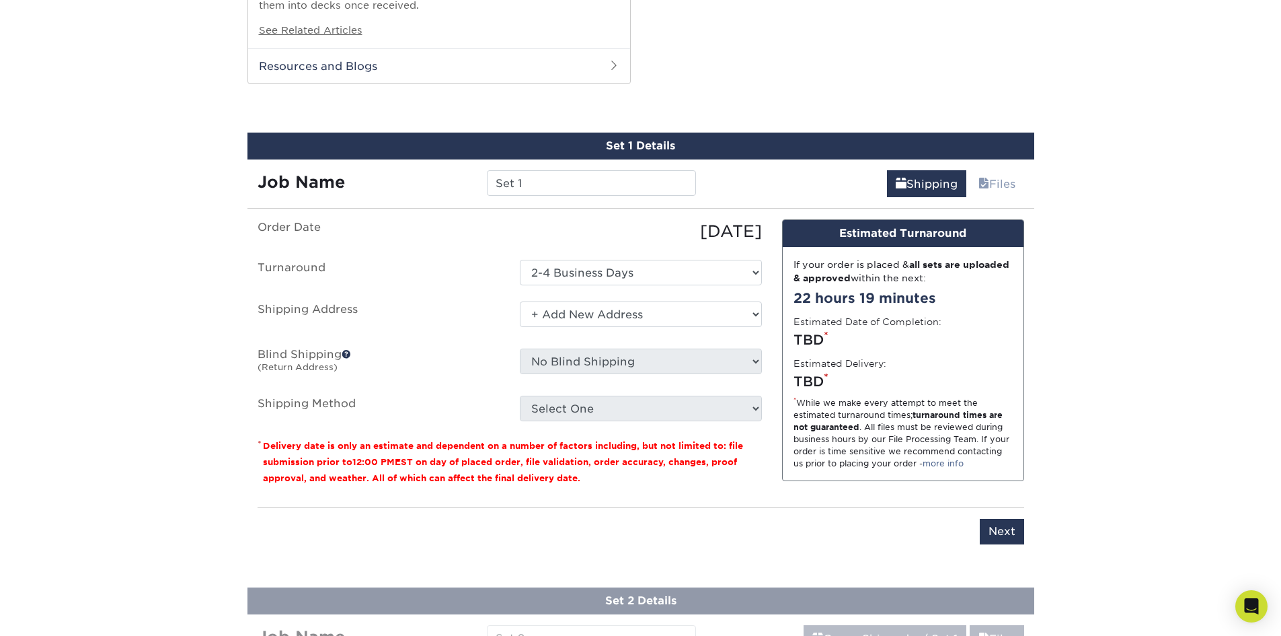
click at [520, 301] on select "Select One + Add New Address - Login" at bounding box center [641, 314] width 242 height 26
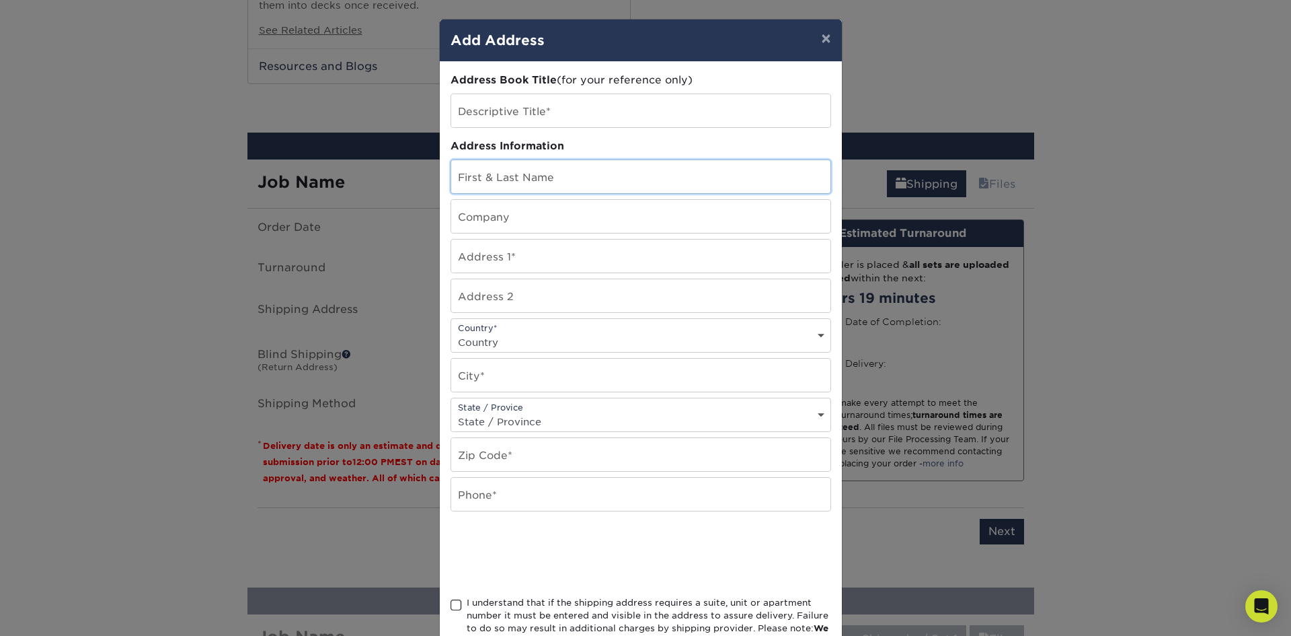
click at [496, 180] on input "text" at bounding box center [640, 176] width 379 height 33
type input "hall roosevelt"
click at [485, 218] on input "text" at bounding box center [640, 216] width 379 height 33
type input "Battleship IOWA"
click at [538, 264] on input "text" at bounding box center [640, 255] width 379 height 33
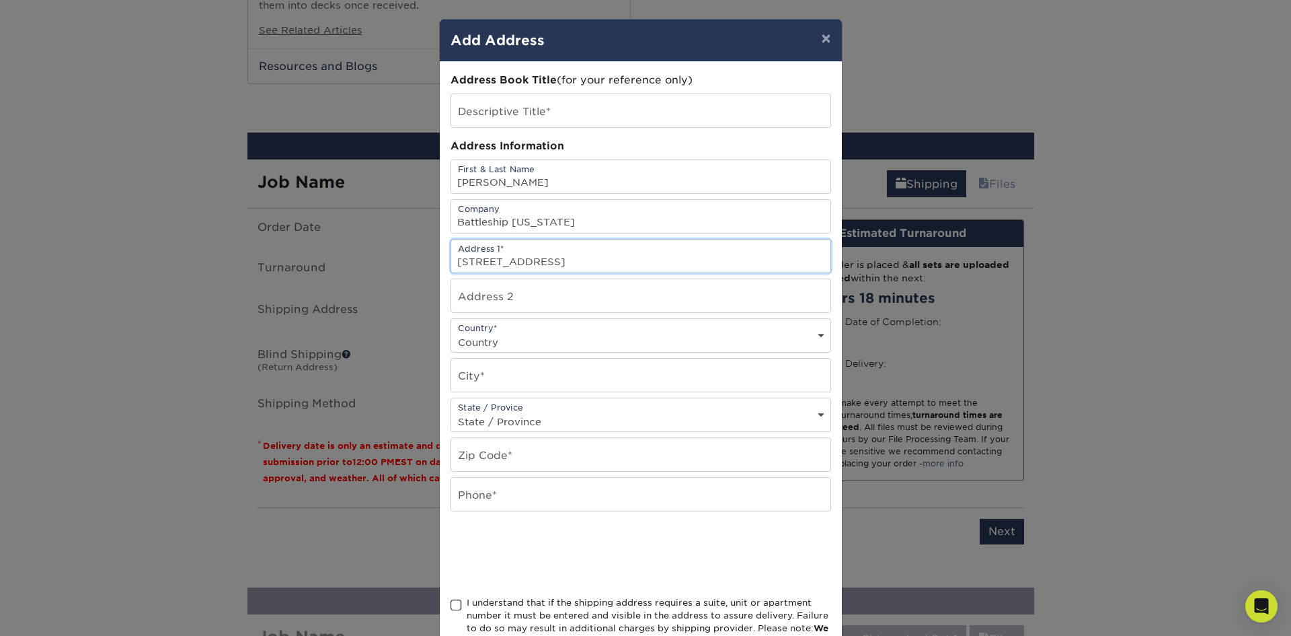
type input "250 S. Harbor Blvd"
click at [482, 337] on select "Country United States Canada ----------------------------- Afghanistan Albania …" at bounding box center [640, 342] width 379 height 20
select select "US"
click at [451, 332] on select "Country United States Canada ----------------------------- Afghanistan Albania …" at bounding box center [640, 342] width 379 height 20
click at [486, 383] on input "text" at bounding box center [640, 374] width 379 height 33
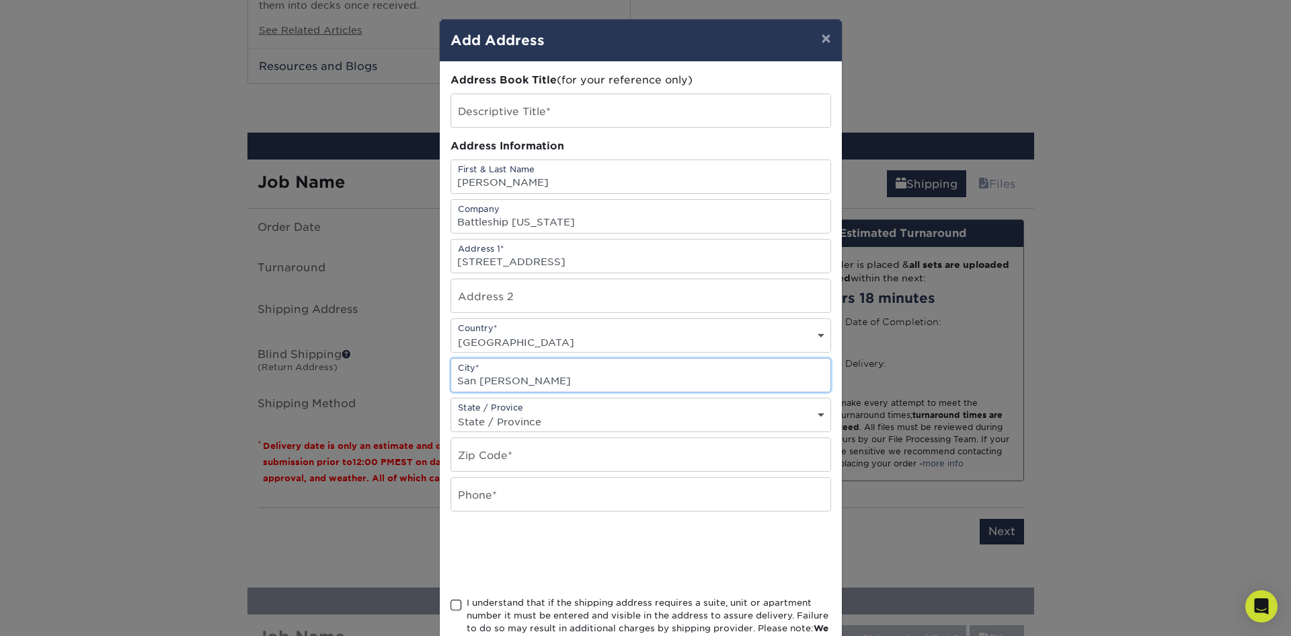
type input "San Pedro"
click at [497, 422] on select "State / Province Alabama Alaska Arizona Arkansas California Colorado Connecticu…" at bounding box center [640, 422] width 379 height 20
select select "CA"
click at [451, 412] on select "State / Province Alabama Alaska Arizona Arkansas California Colorado Connecticu…" at bounding box center [640, 422] width 379 height 20
click at [519, 467] on input "text" at bounding box center [640, 454] width 379 height 33
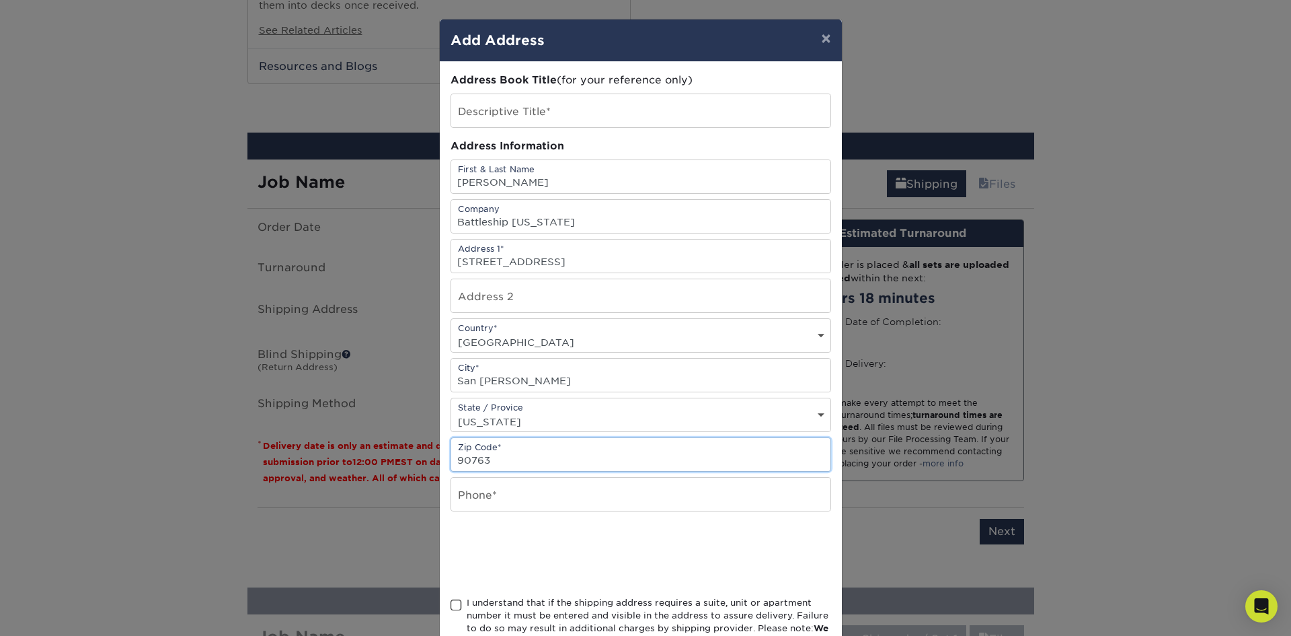
click at [512, 460] on input "90763" at bounding box center [640, 454] width 379 height 33
type input "90731"
click at [507, 491] on input "text" at bounding box center [640, 494] width 379 height 33
type input "6525947525"
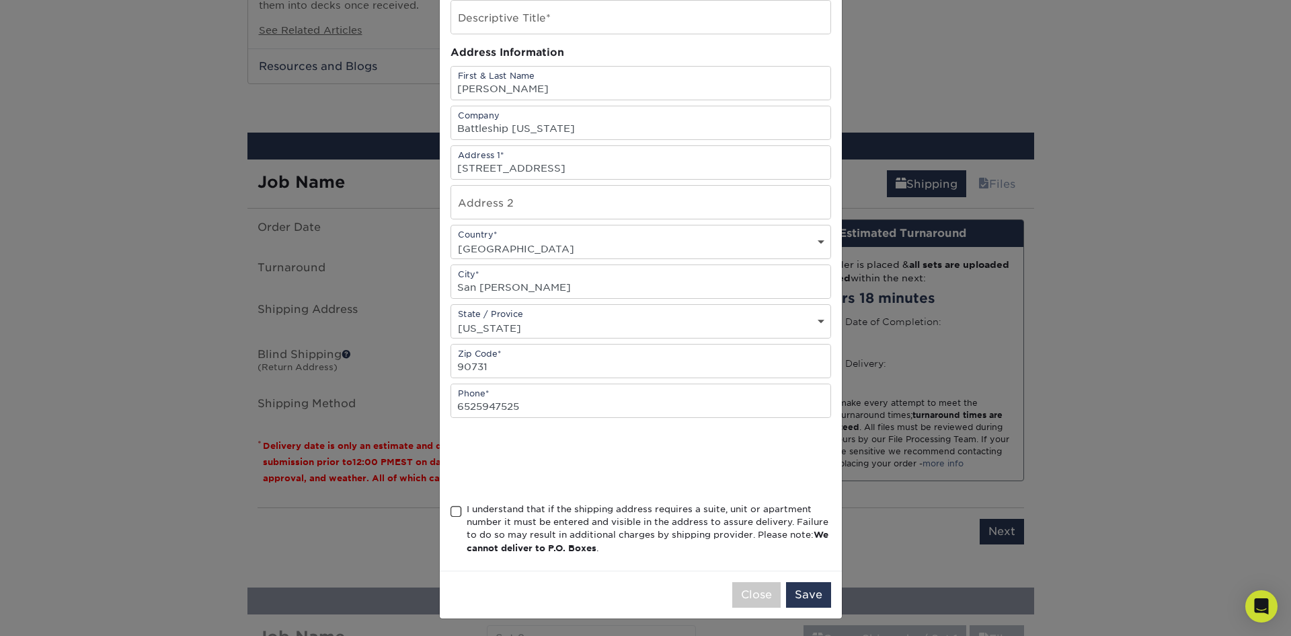
scroll to position [96, 0]
click at [451, 507] on span at bounding box center [456, 509] width 11 height 13
click at [0, 0] on input "I understand that if the shipping address requires a suite, unit or apartment n…" at bounding box center [0, 0] width 0 height 0
click at [808, 592] on button "Save" at bounding box center [808, 593] width 45 height 26
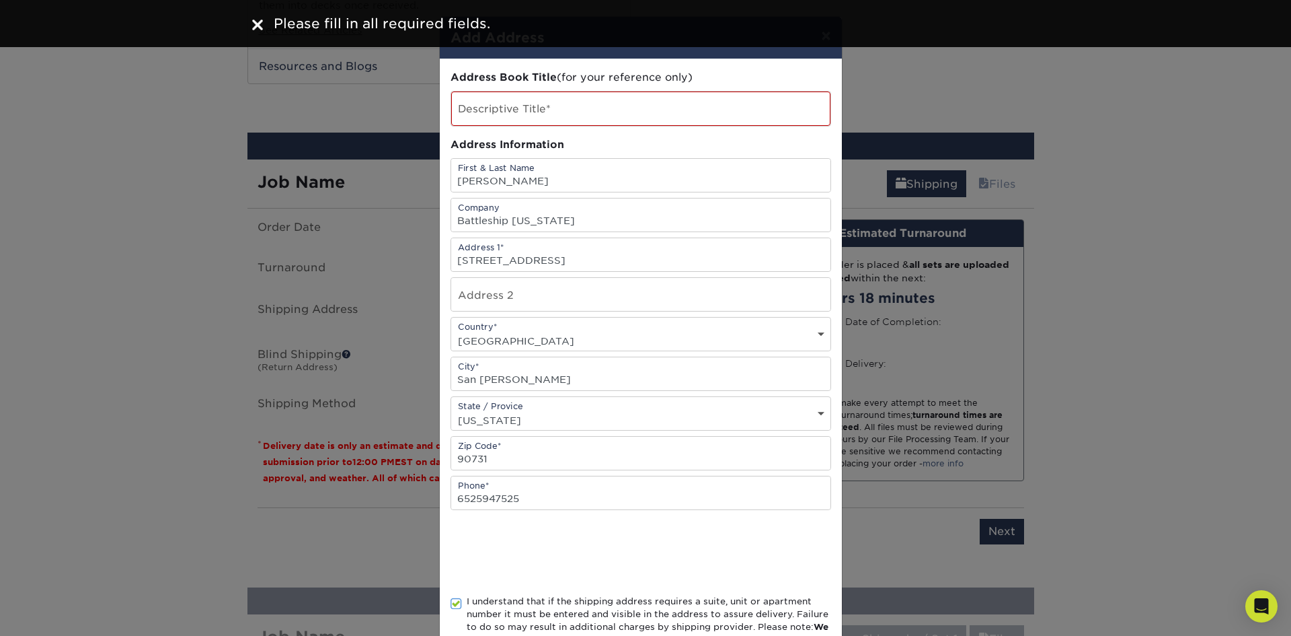
scroll to position [0, 0]
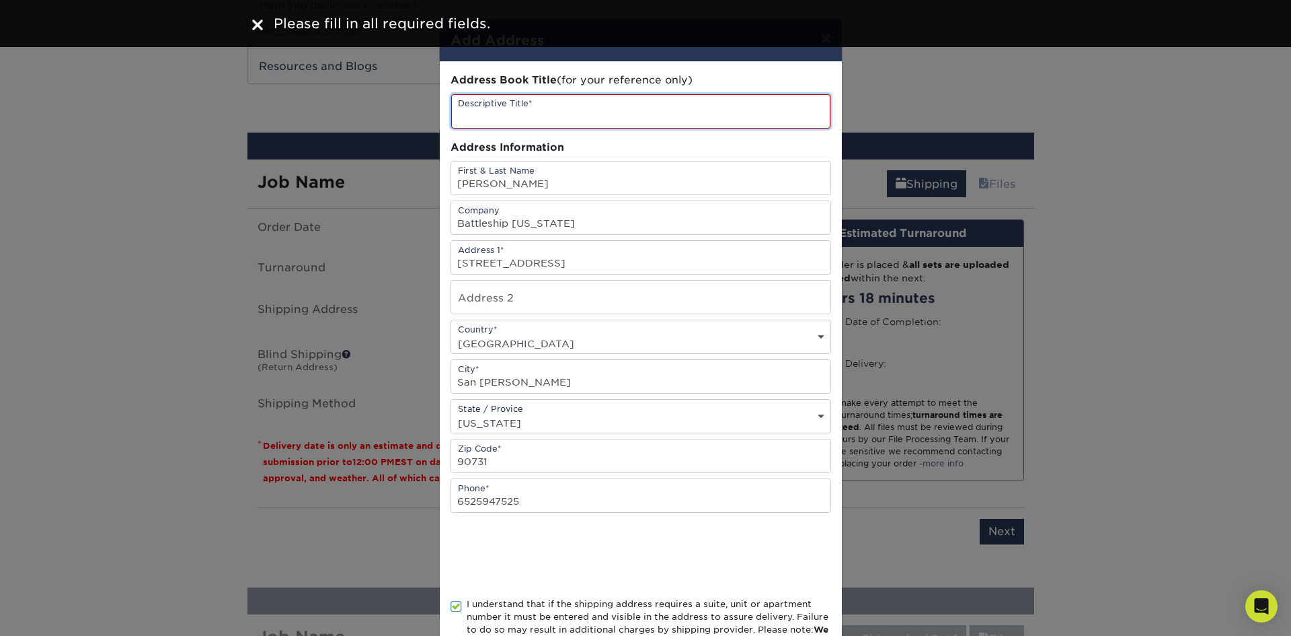
click at [512, 112] on input "text" at bounding box center [640, 111] width 379 height 34
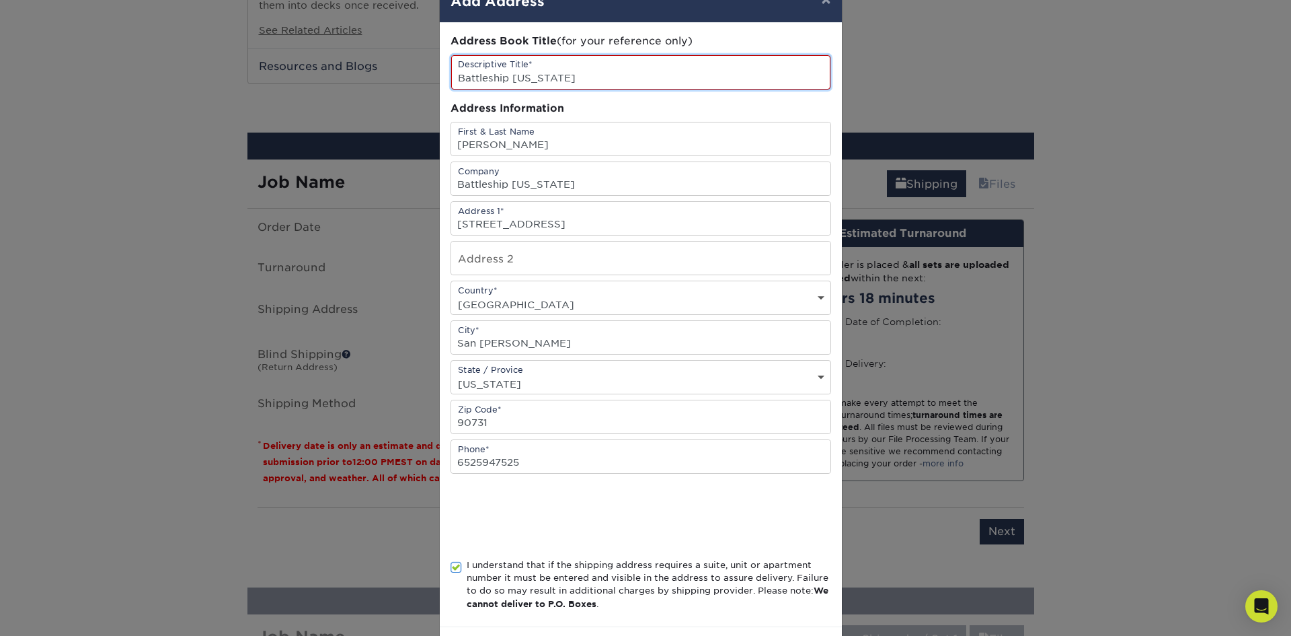
scroll to position [97, 0]
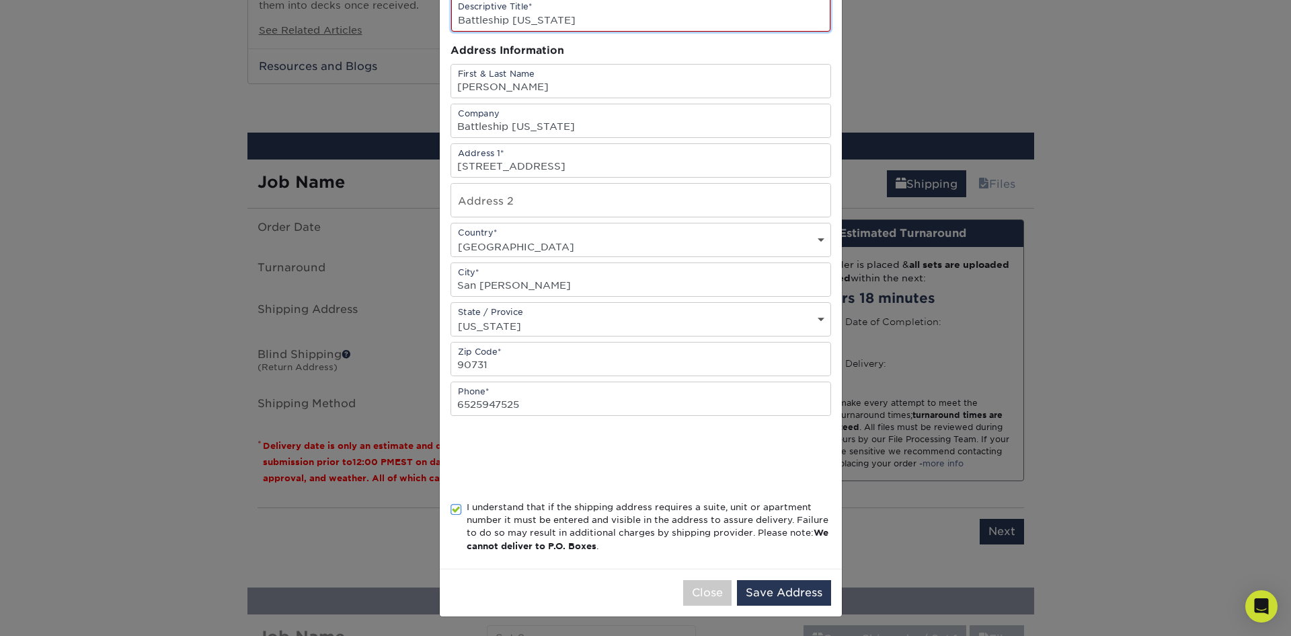
type input "Battleship IOWA"
click at [774, 588] on button "Save Address" at bounding box center [784, 593] width 94 height 26
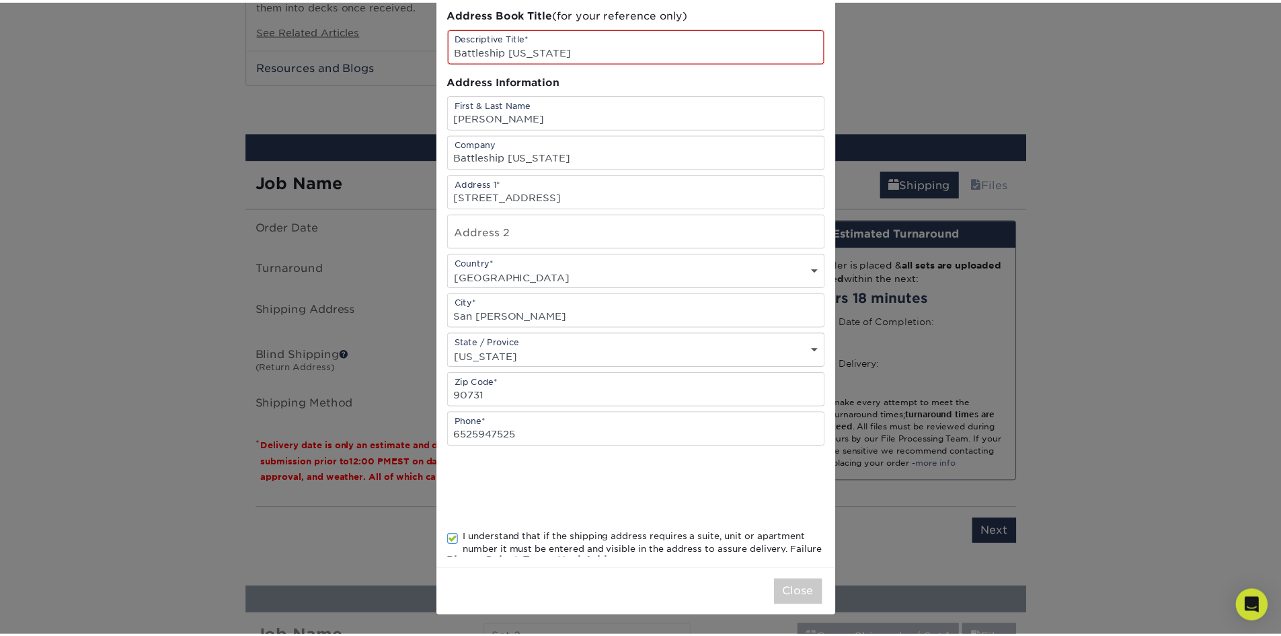
scroll to position [0, 0]
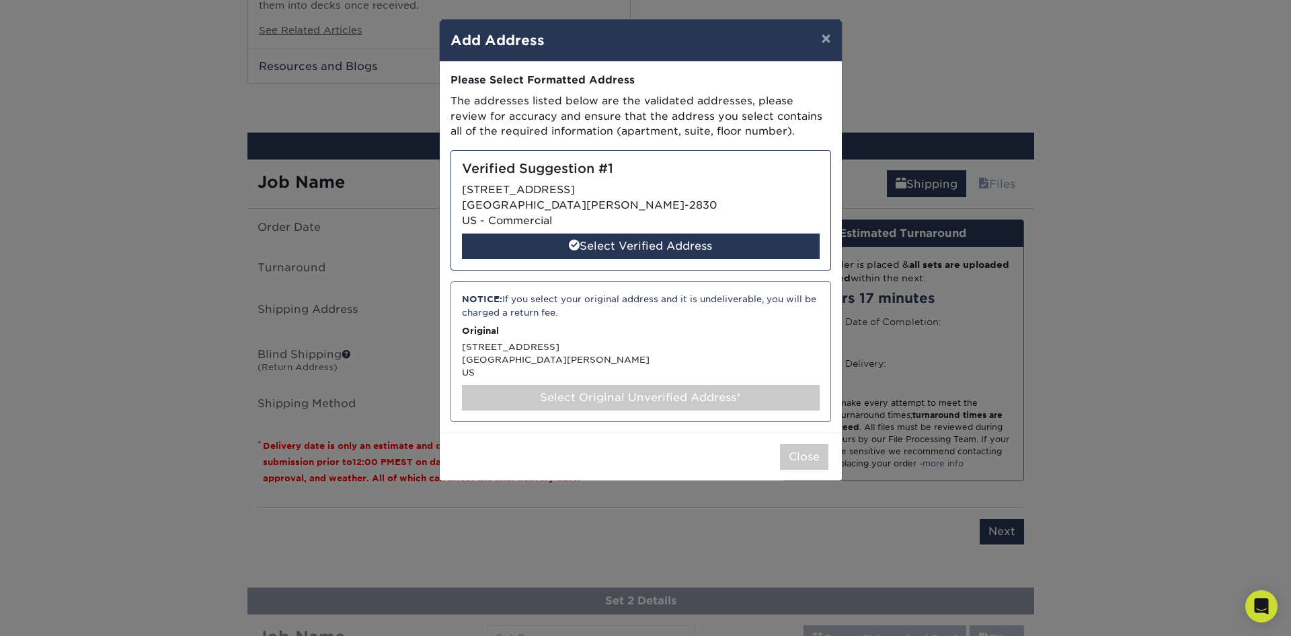
click at [642, 248] on div "Select Verified Address" at bounding box center [641, 246] width 358 height 26
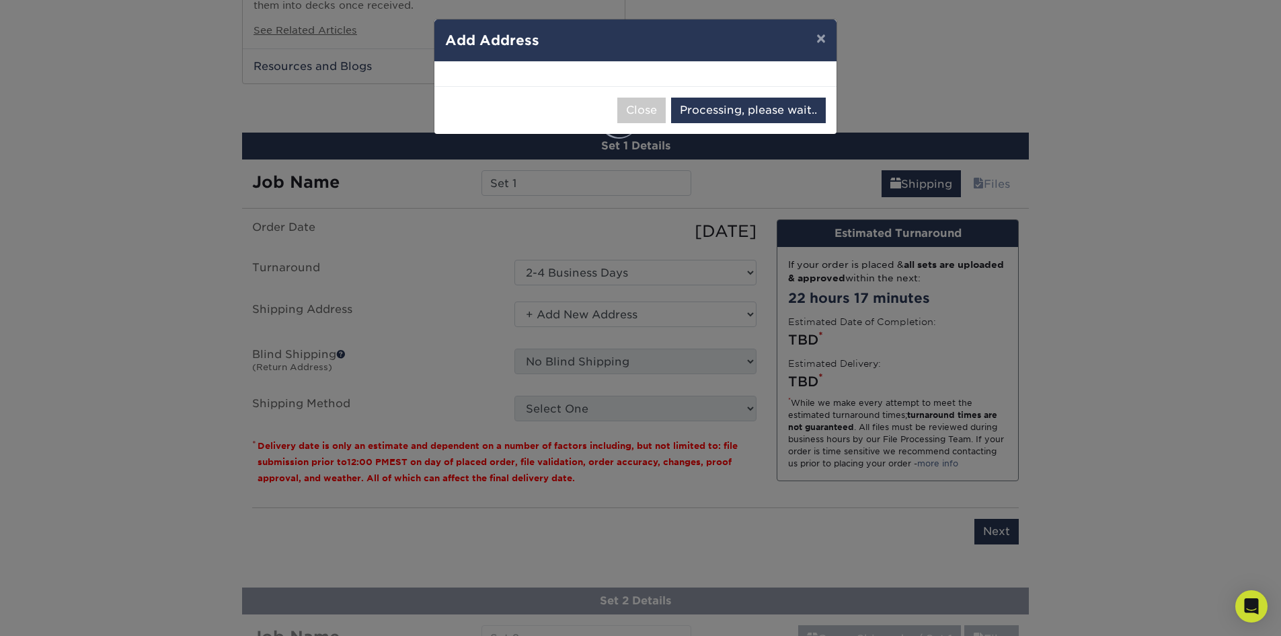
select select "286260"
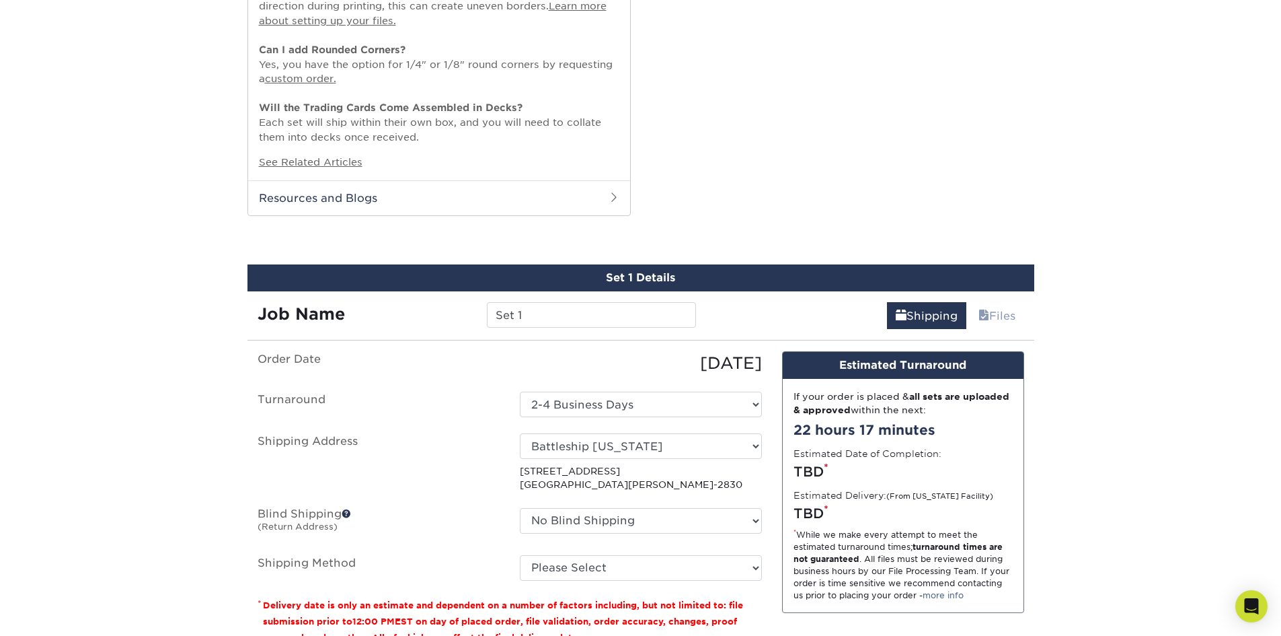
scroll to position [942, 0]
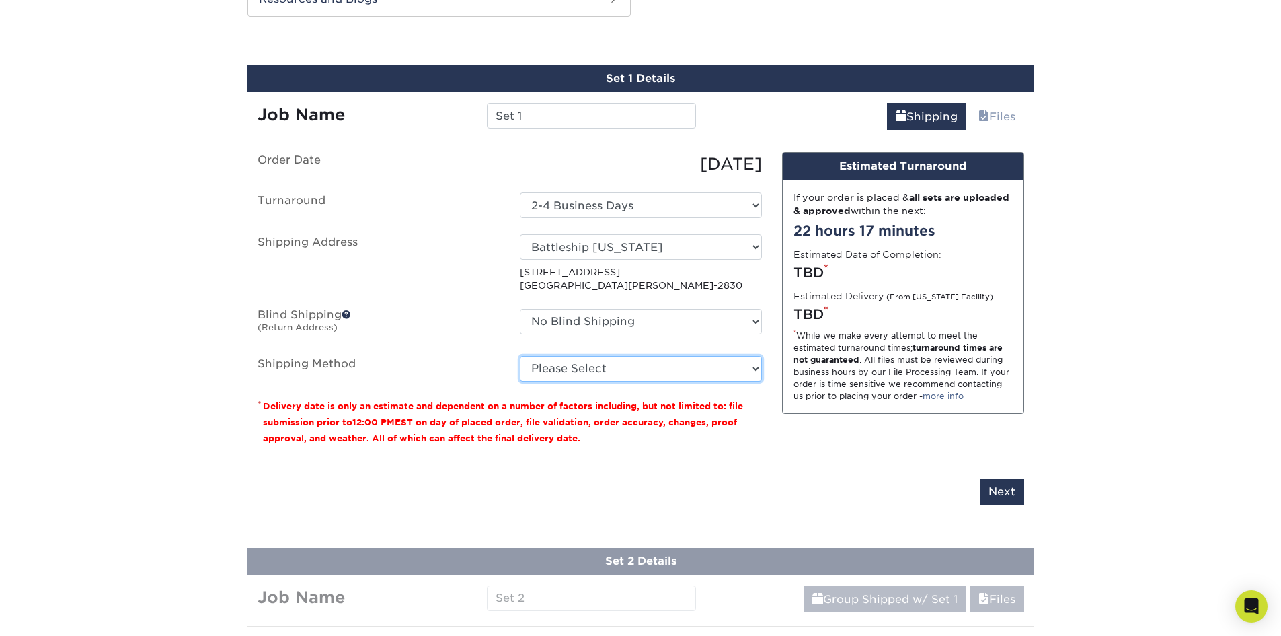
click at [711, 366] on select "Please Select Ground Shipping (+$12.72) 3 Day Shipping Service (+$13.10) 2 Day …" at bounding box center [641, 369] width 242 height 26
select select "12"
click at [520, 356] on select "Please Select Ground Shipping (+$12.72) 3 Day Shipping Service (+$13.10) 2 Day …" at bounding box center [641, 369] width 242 height 26
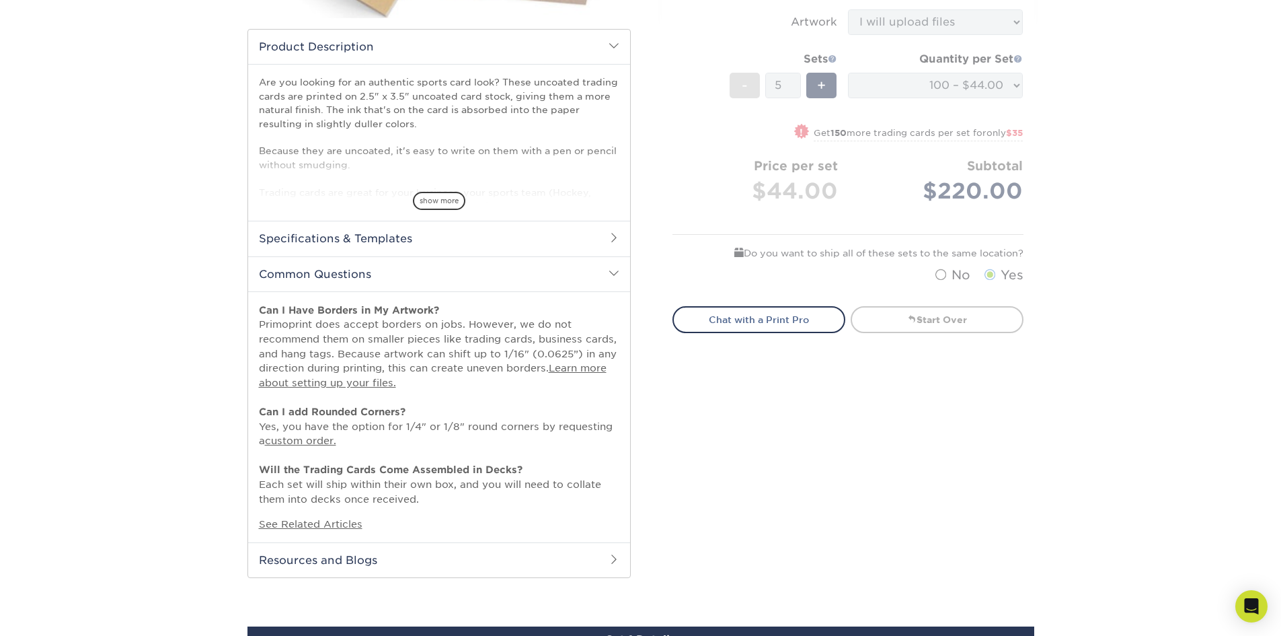
scroll to position [0, 0]
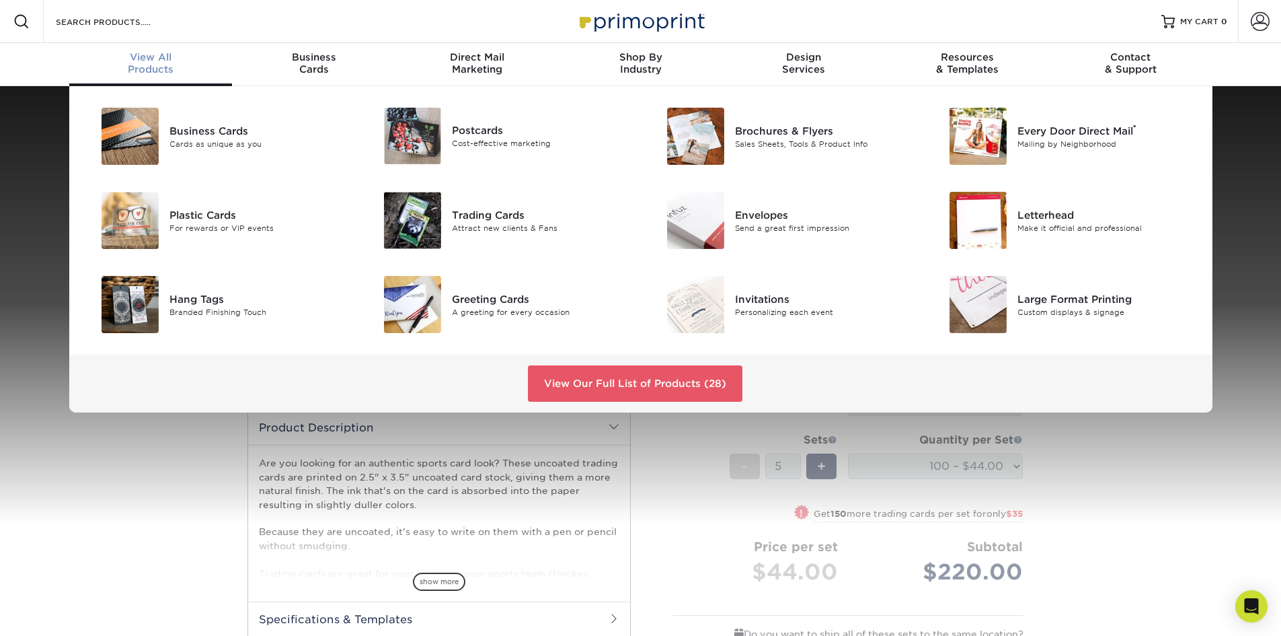
click at [416, 218] on img at bounding box center [412, 220] width 57 height 57
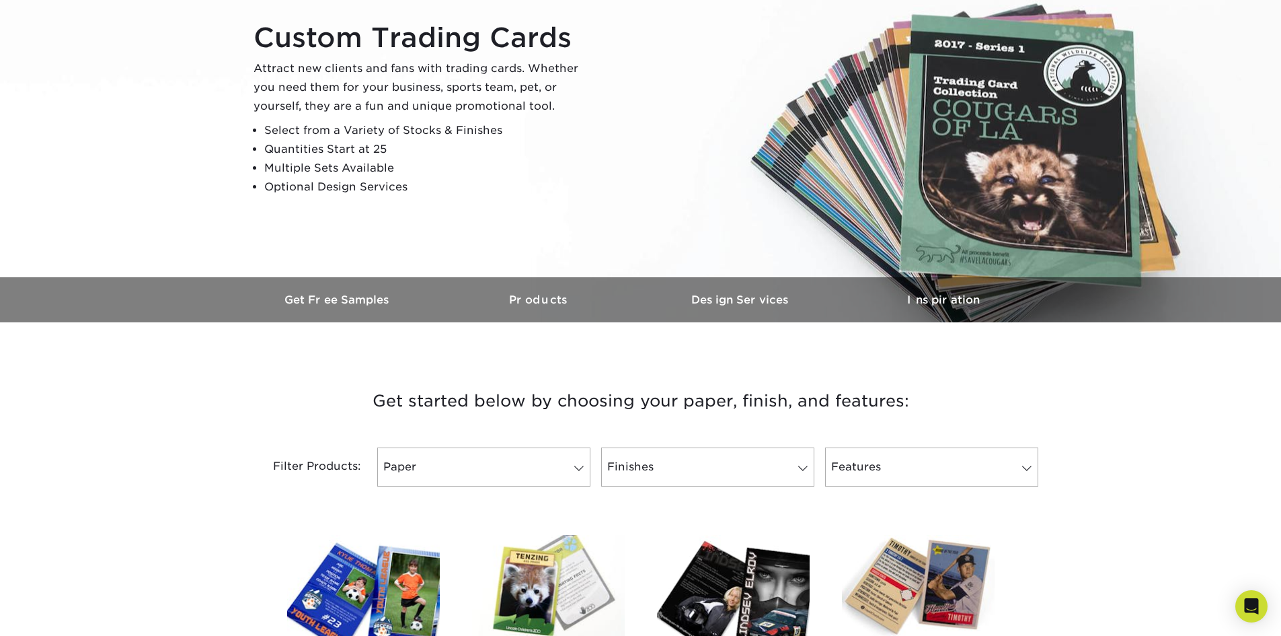
scroll to position [51, 0]
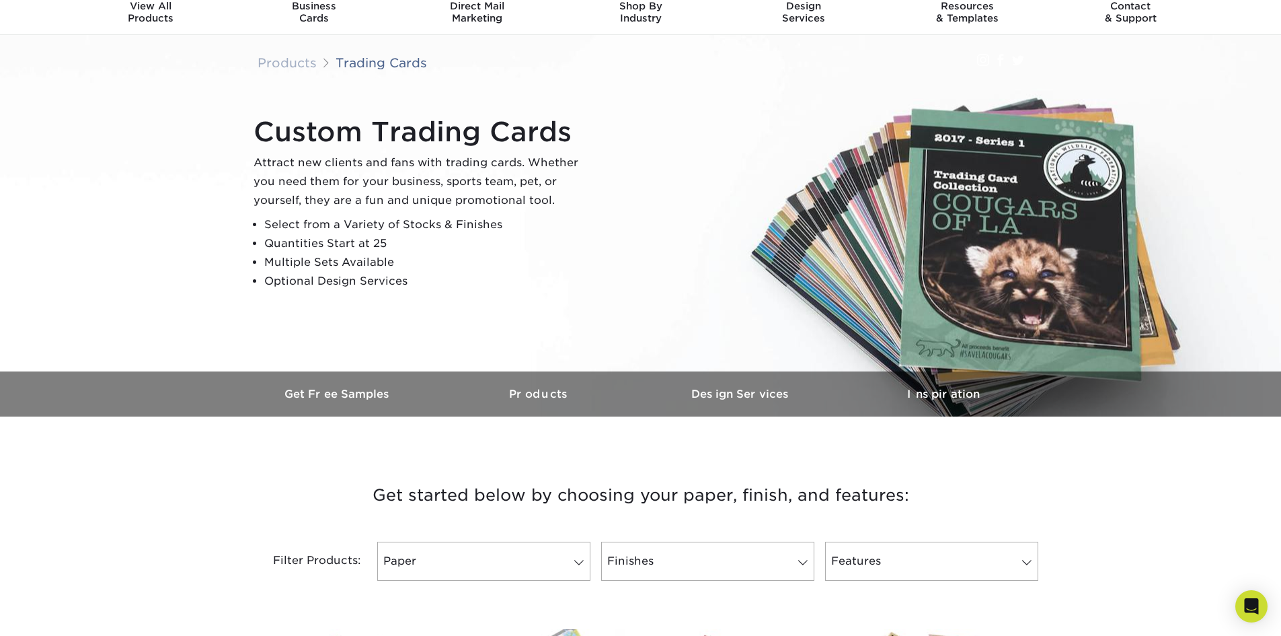
click at [950, 381] on link "Inspiration" at bounding box center [944, 393] width 202 height 45
click at [543, 389] on h3 "Products" at bounding box center [540, 393] width 202 height 13
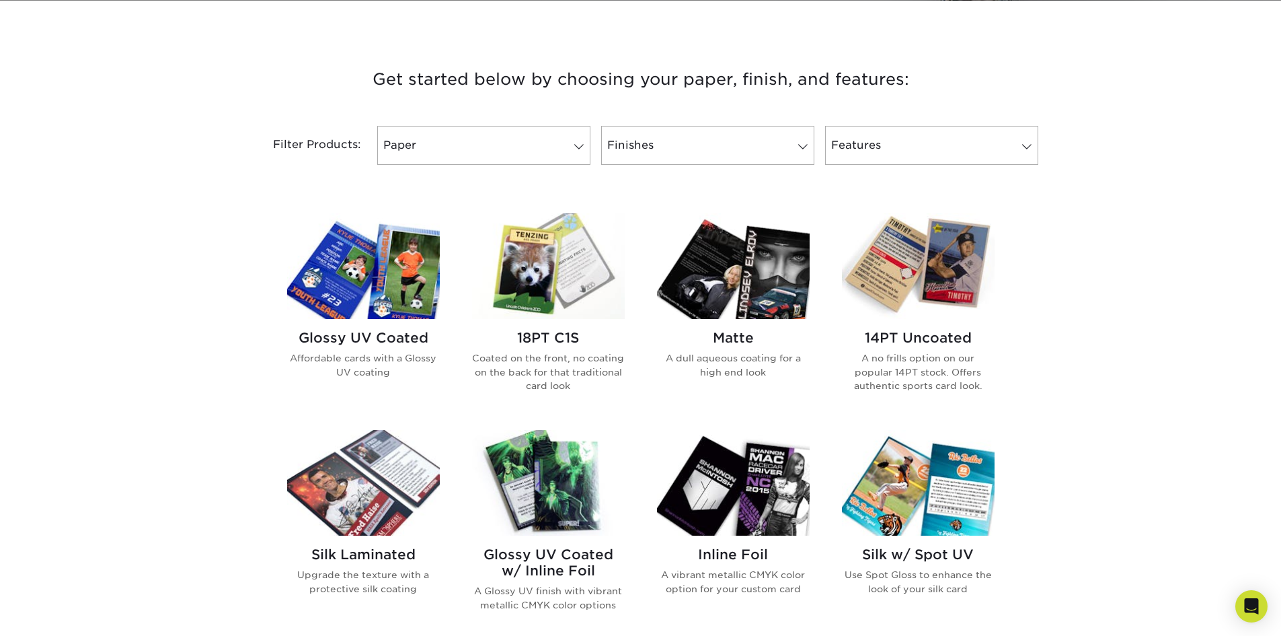
scroll to position [467, 0]
click at [668, 148] on link "Finishes" at bounding box center [707, 144] width 213 height 39
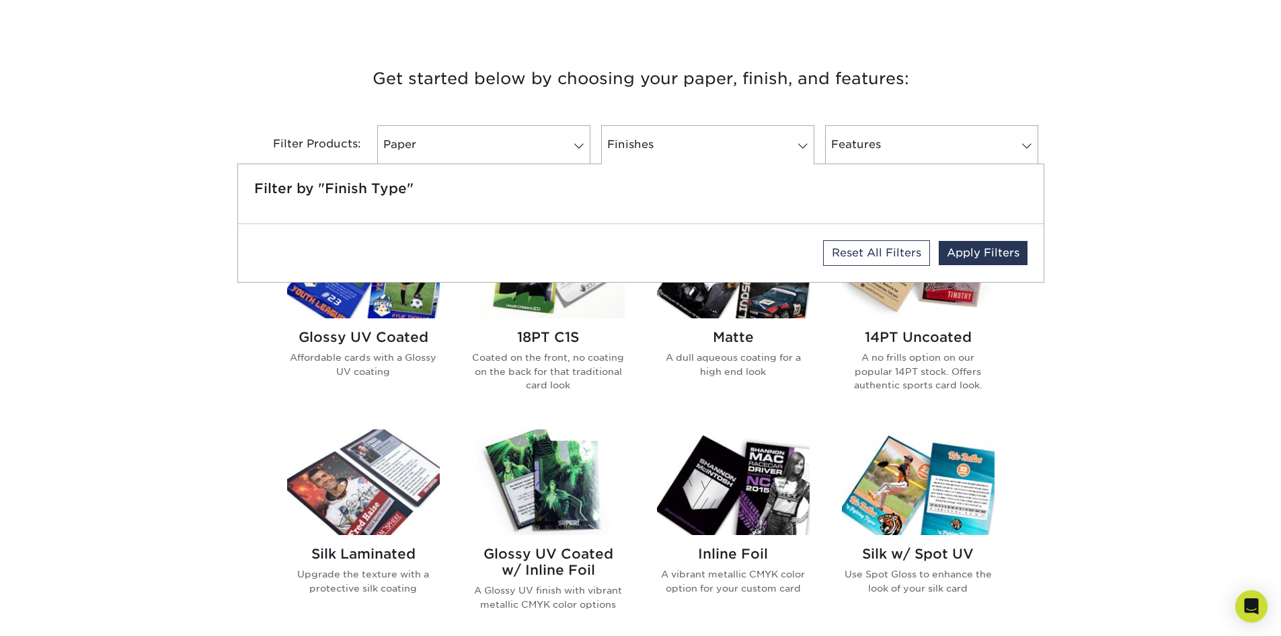
click at [687, 147] on link "Finishes" at bounding box center [707, 144] width 213 height 39
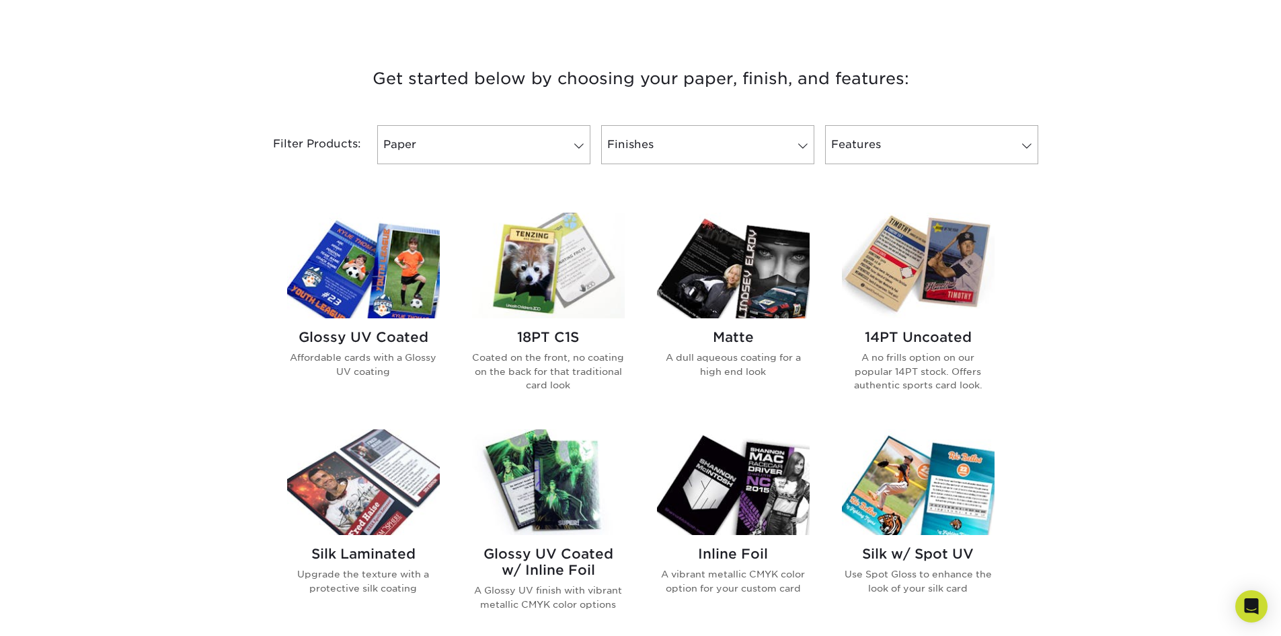
click at [896, 128] on link "Features" at bounding box center [931, 144] width 213 height 39
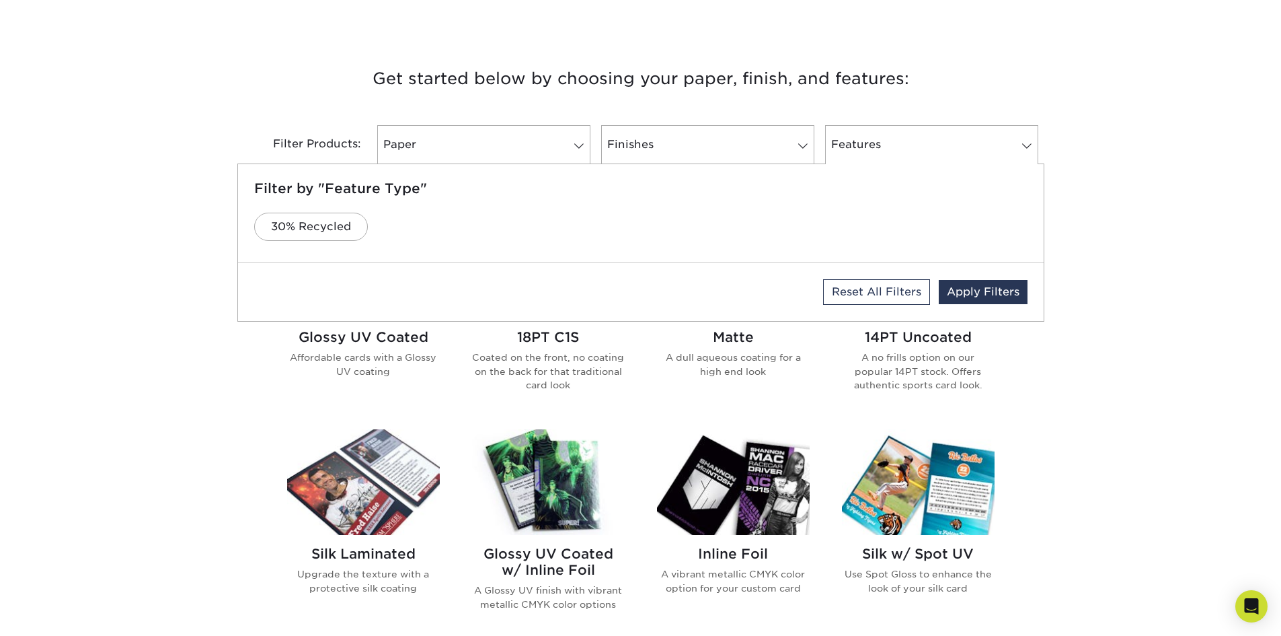
click at [904, 134] on link "Features" at bounding box center [931, 144] width 213 height 39
